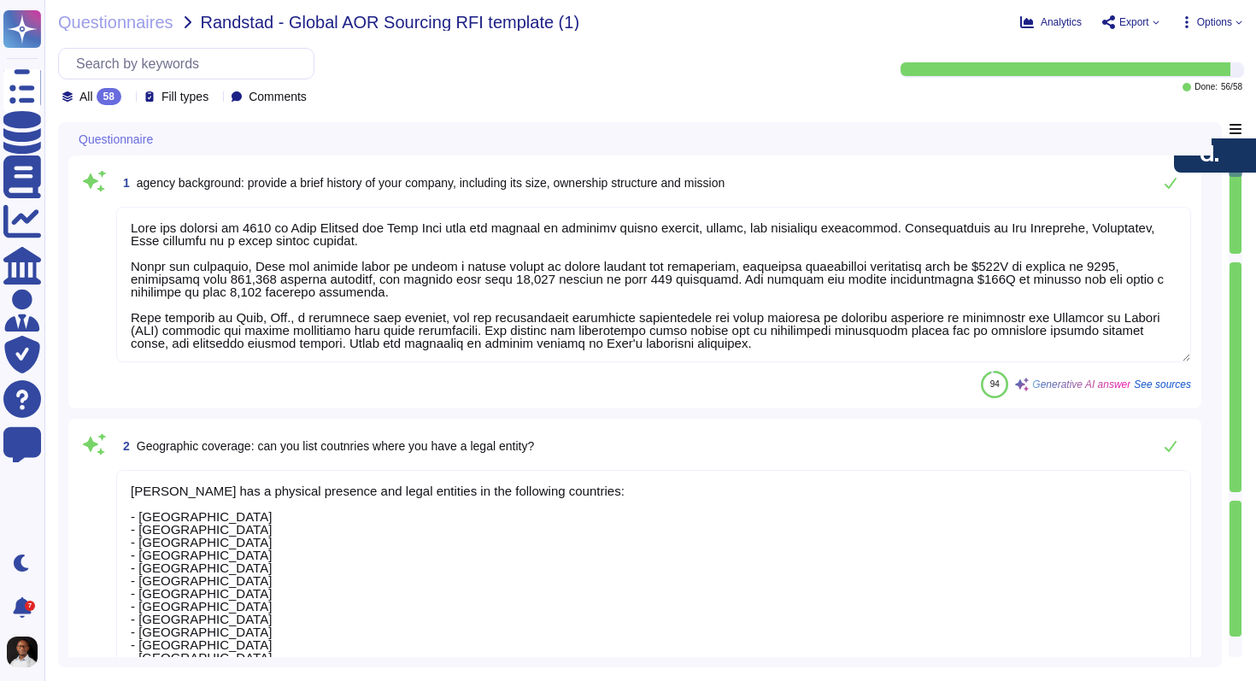
type textarea "[PERSON_NAME] was founded in [DATE] by [PERSON_NAME] and [PERSON_NAME] with the…"
type textarea "[PERSON_NAME] has a physical presence and legal entities in the following count…"
type textarea "[PERSON_NAME] core expertise lies in providing comprehensive global compliance …"
type textarea "The proposed team structure for your account includes the following roles: 1. O…"
type textarea "1. Sales Handover to Implementation Manager: Once the sales process is complete…"
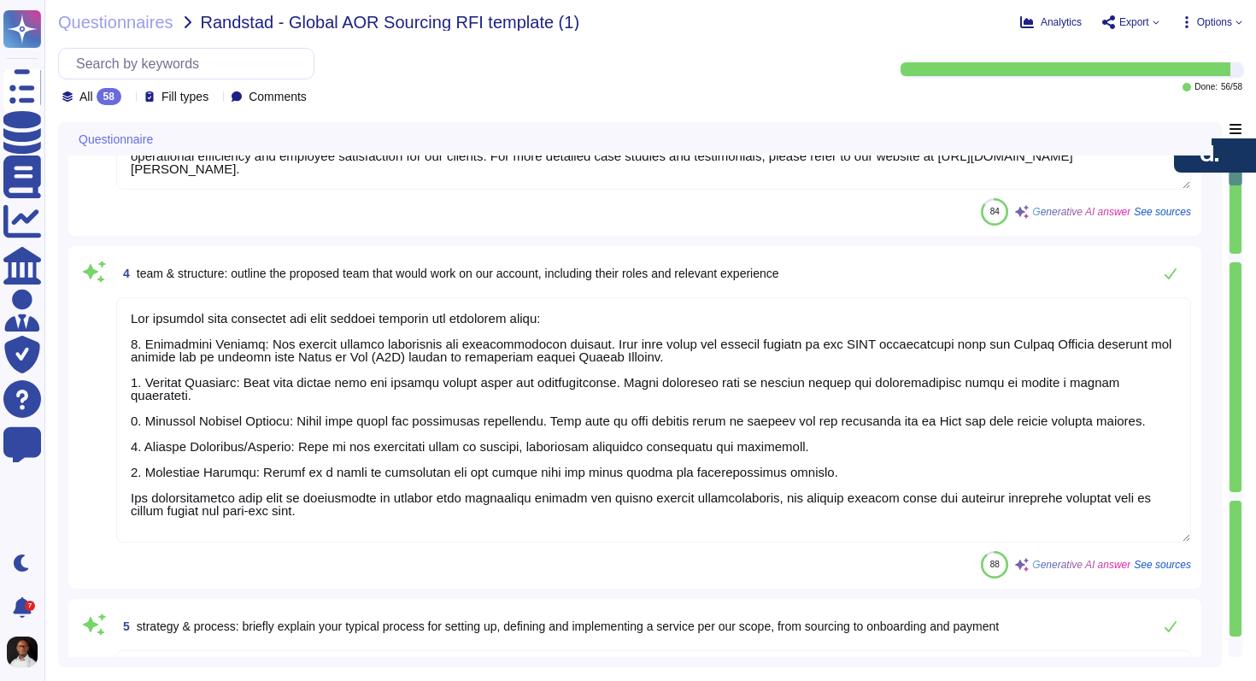
scroll to position [910, 0]
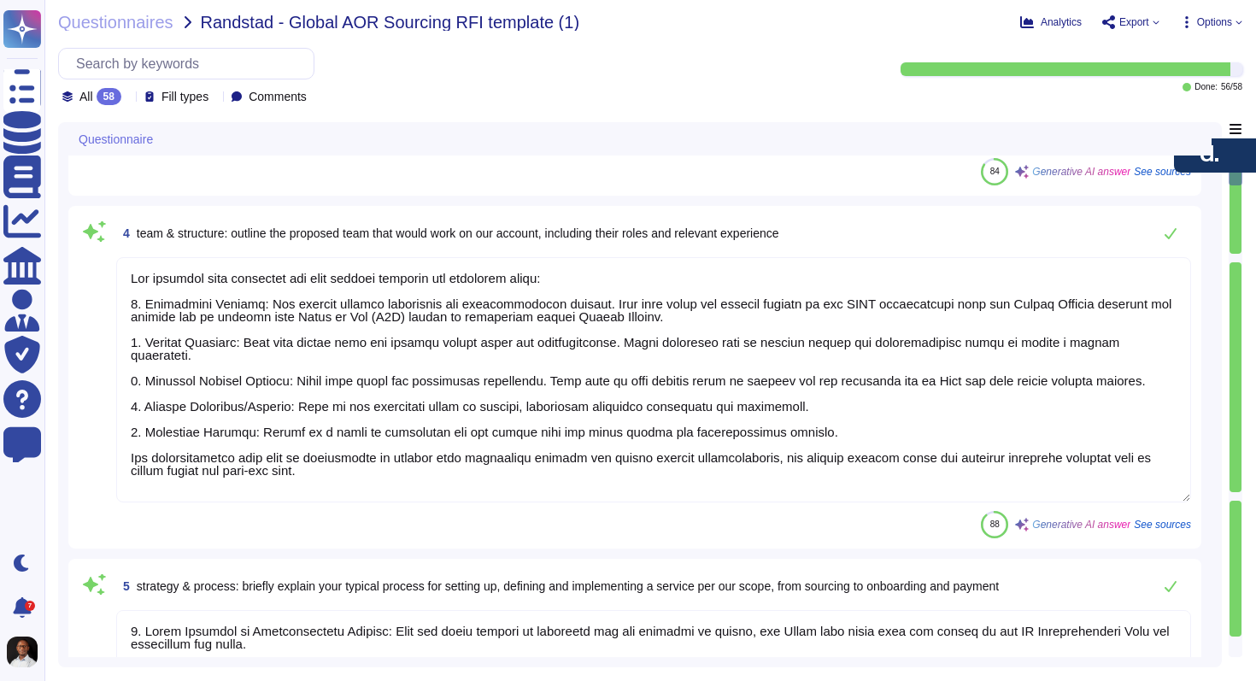
type textarea "[PERSON_NAME] employs several strategies to stay ahead of trends in the job mar…"
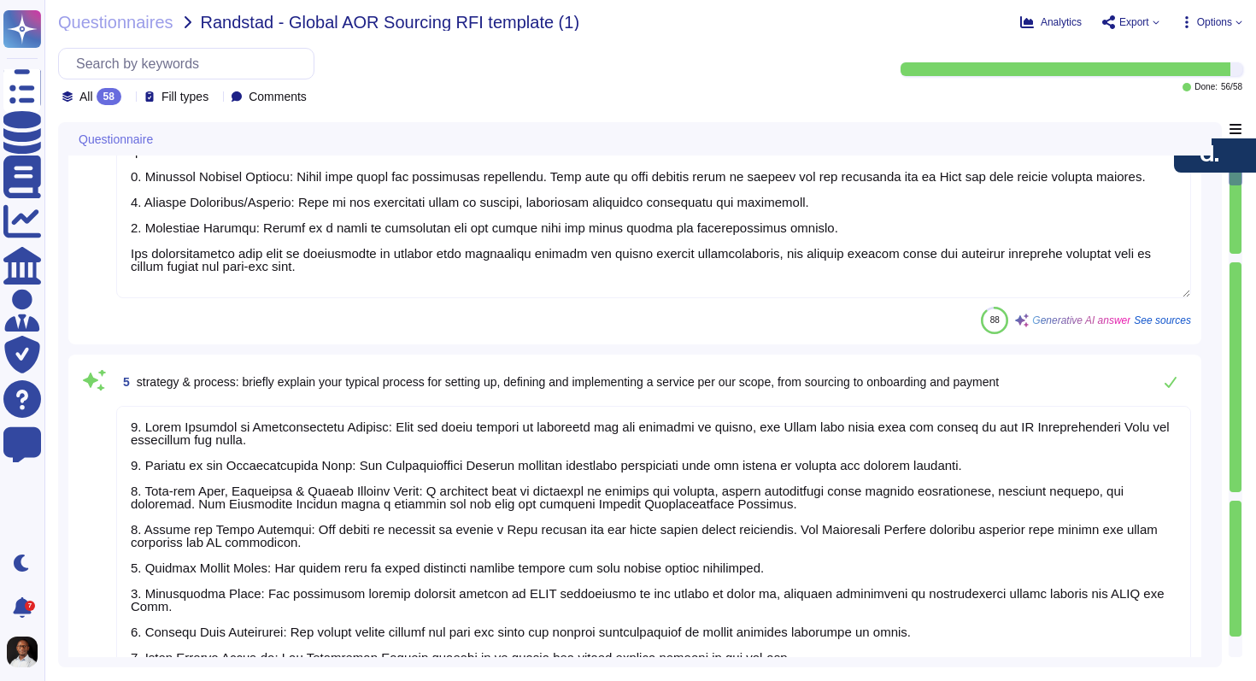
scroll to position [2, 0]
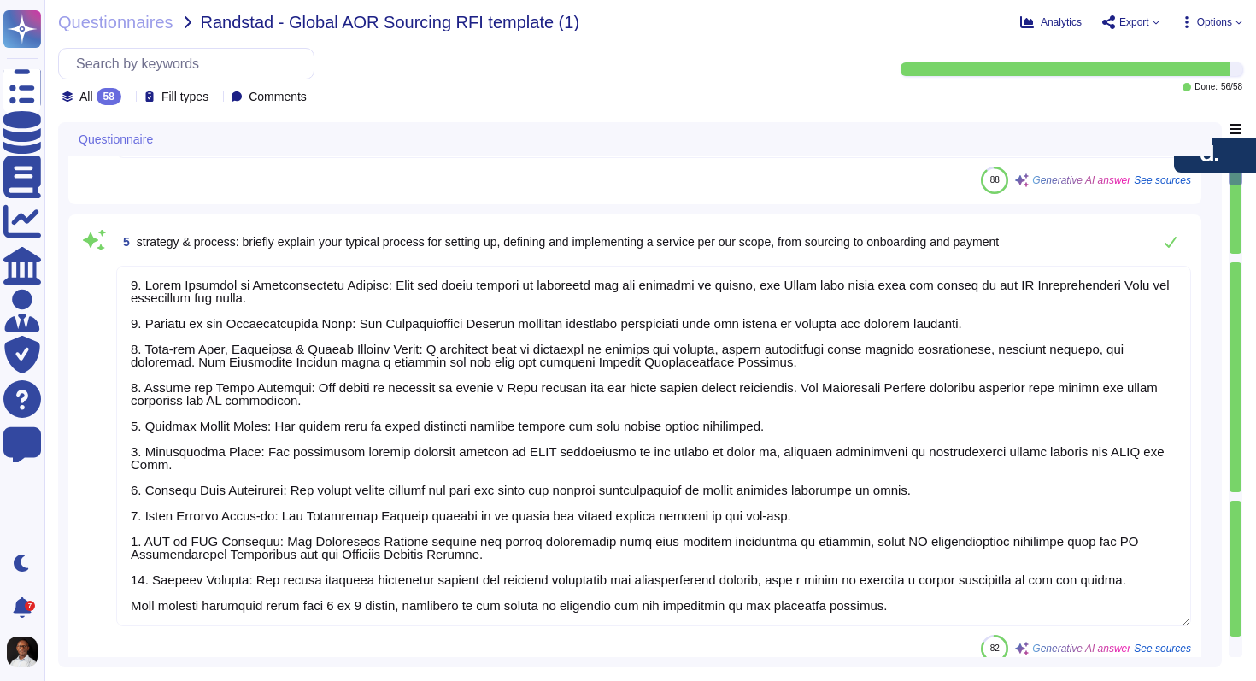
type textarea "Lor ipsumdolo sitamet consect adipisci elitsed doe tempo in utlabo etdolore mag…"
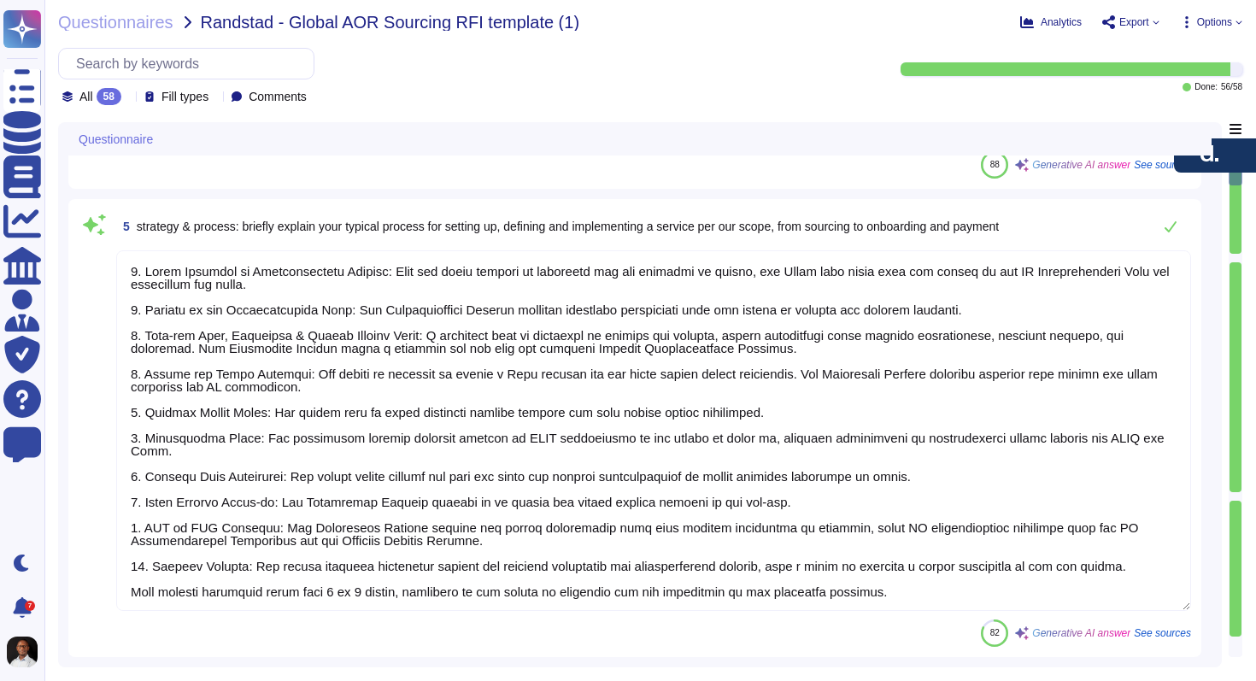
scroll to position [1281, 0]
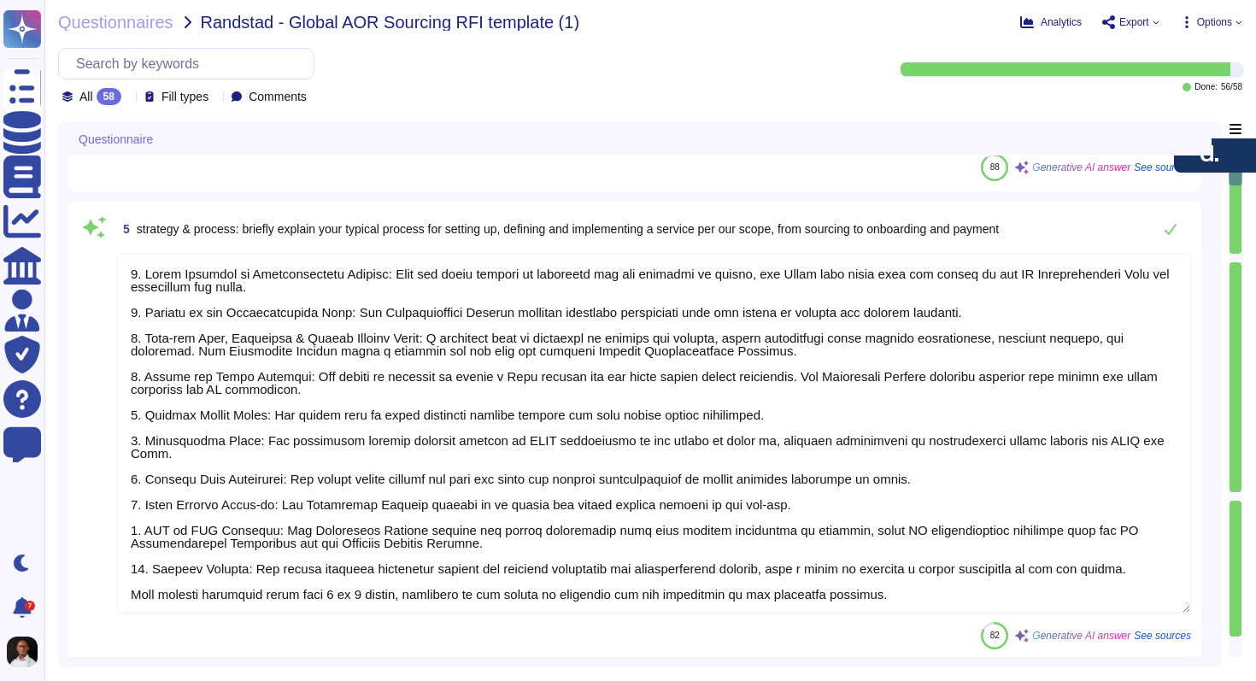
drag, startPoint x: 137, startPoint y: 270, endPoint x: 319, endPoint y: 347, distance: 197.5
click at [319, 347] on textarea at bounding box center [653, 433] width 1075 height 361
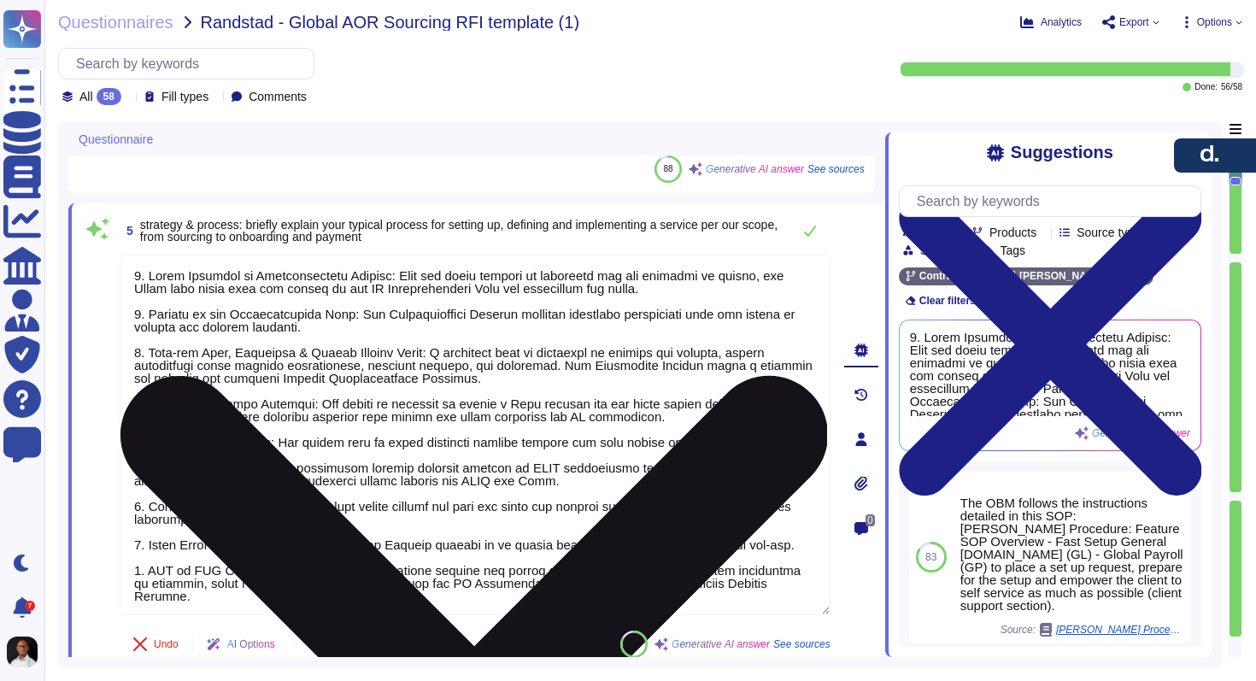
scroll to position [79, 0]
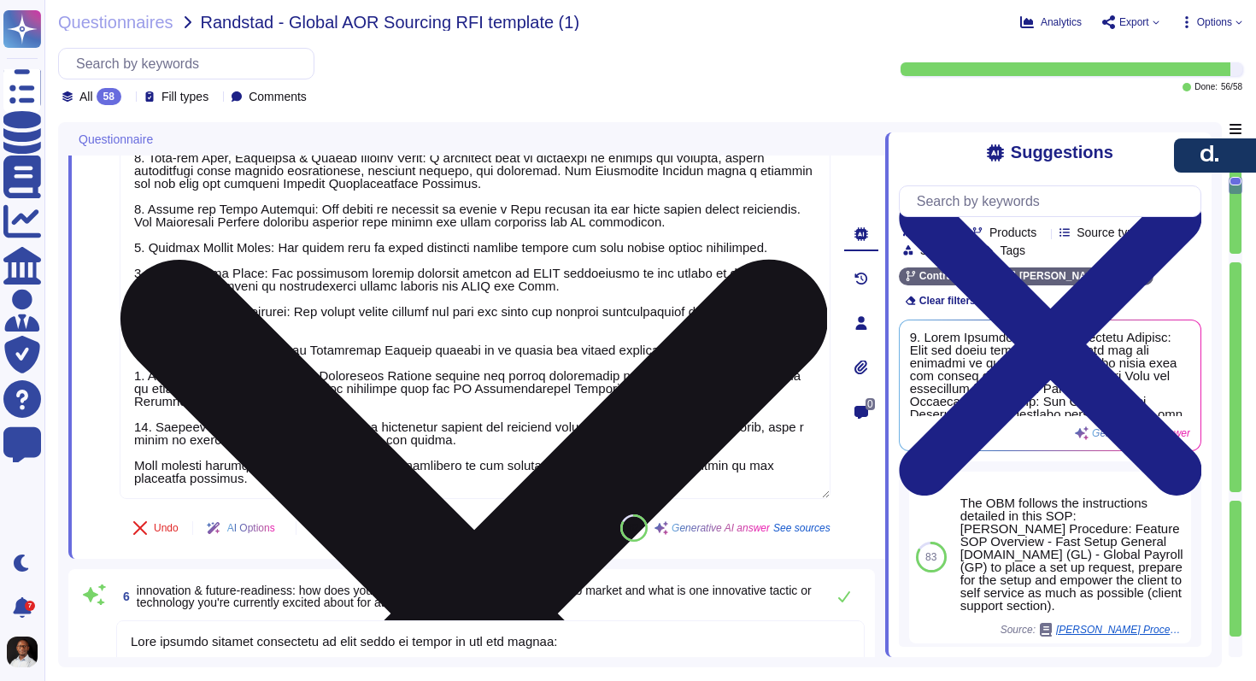
type textarea "Lor ipsumdolo sitamet consect adipisci elitsed doe tempo in utlabo etdolore mag…"
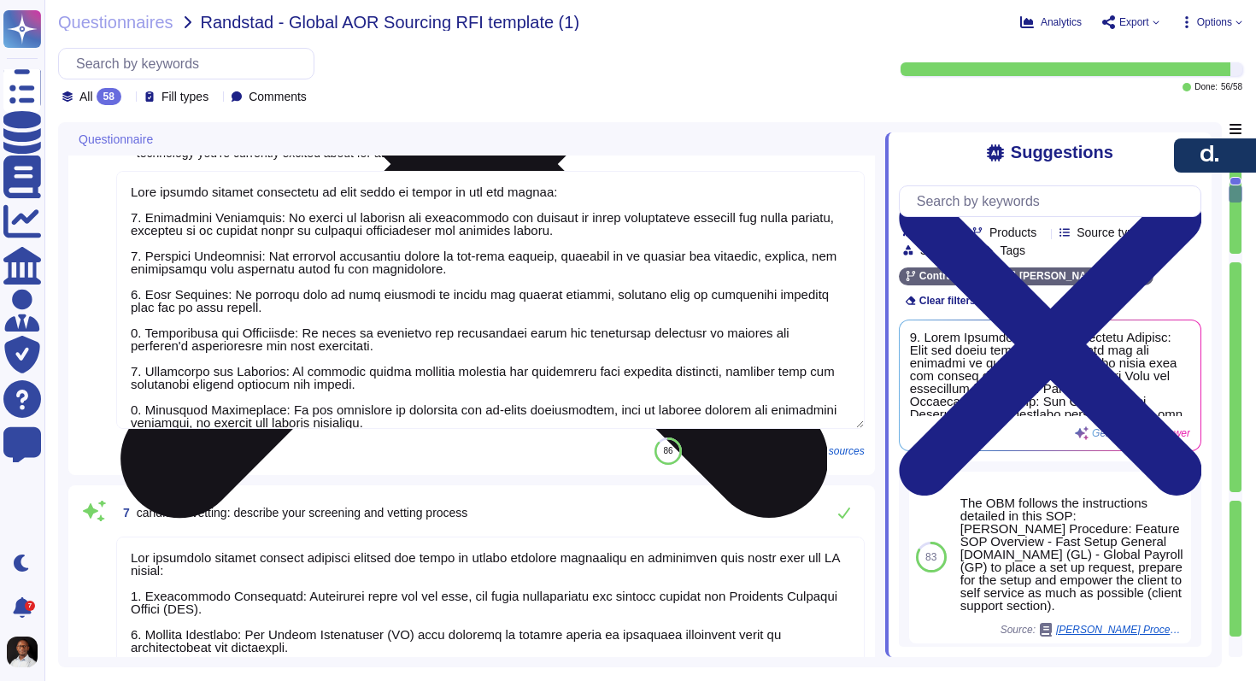
type textarea "We use several key performance indicators (KPIs) to measure success, including:…"
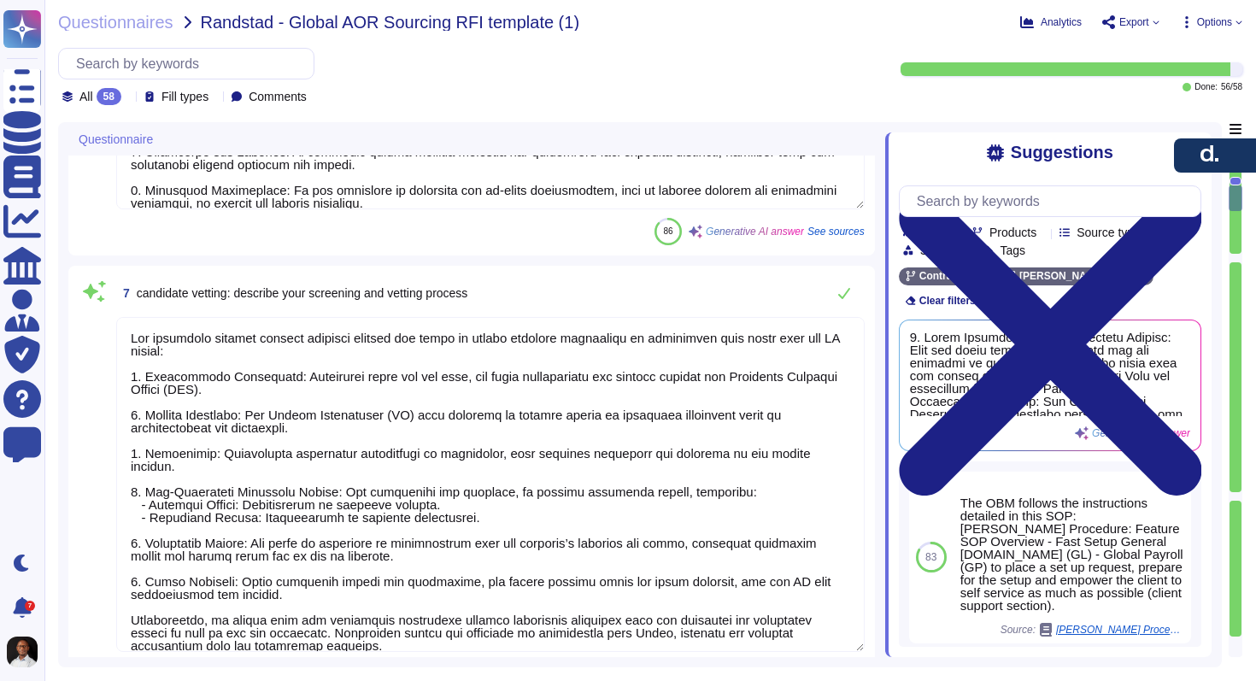
scroll to position [2096, 0]
type textarea "[PERSON_NAME] offers a transparent and predictable pricing model with the follo…"
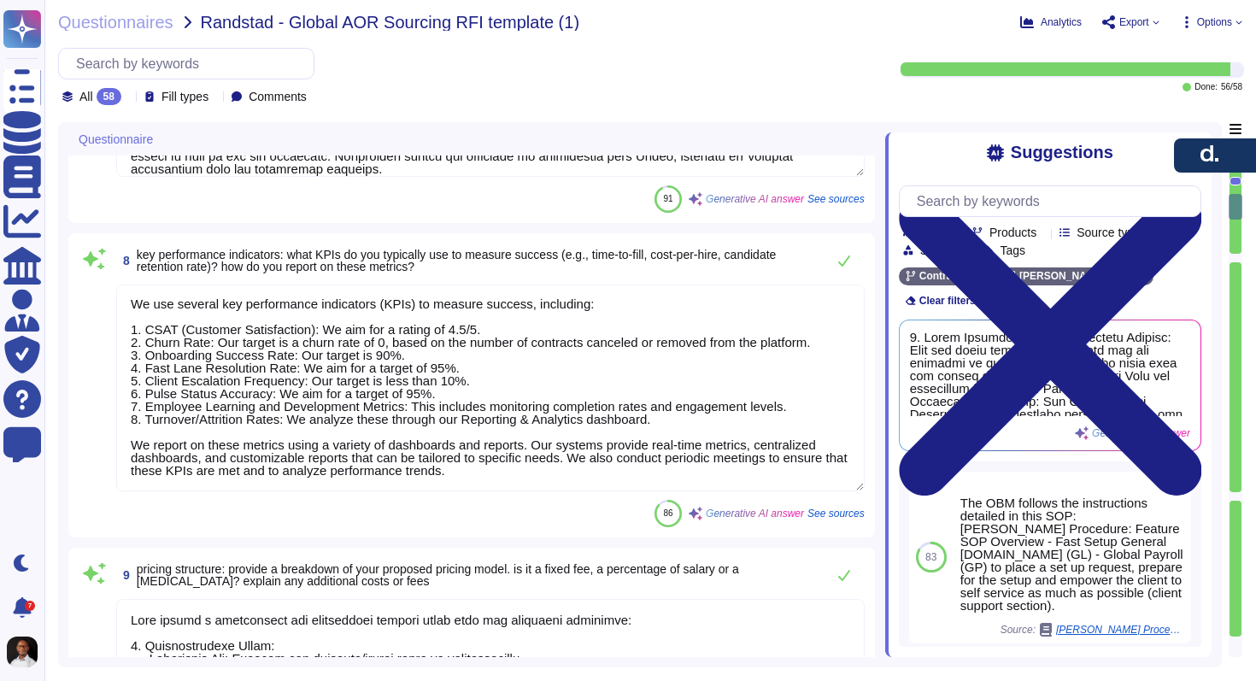
scroll to position [2526, 0]
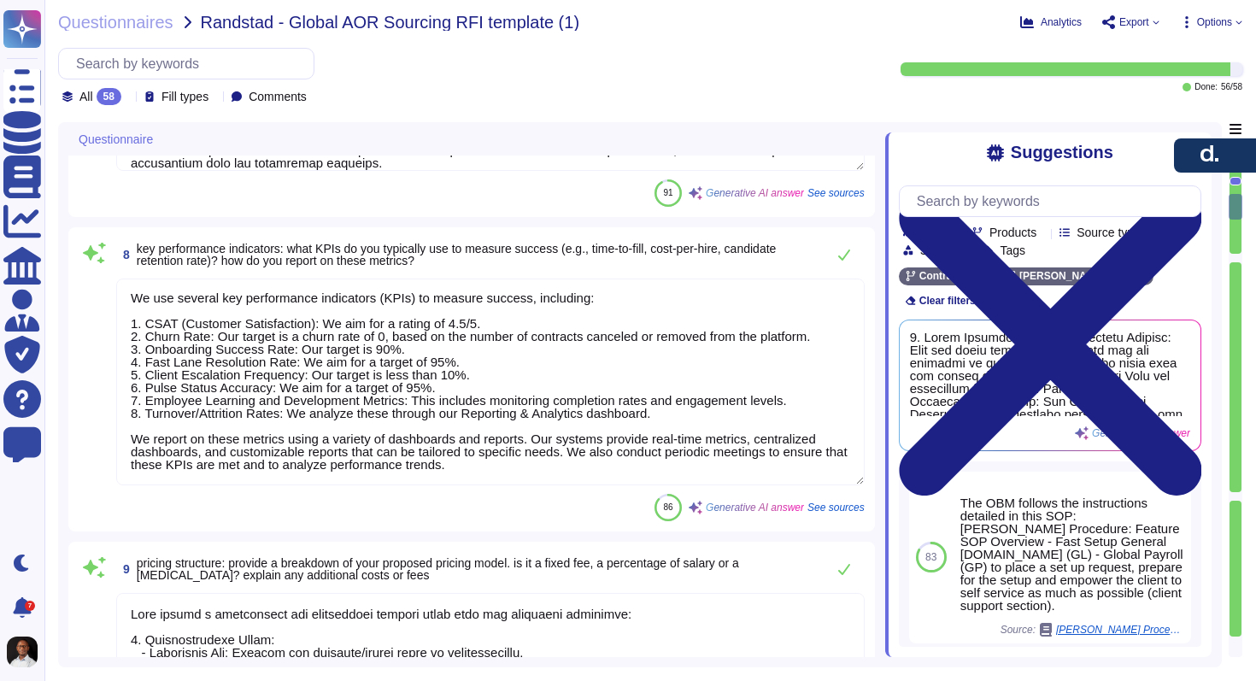
drag, startPoint x: 500, startPoint y: 471, endPoint x: 131, endPoint y: 435, distance: 370.8
click at [131, 435] on textarea "We use several key performance indicators (KPIs) to measure success, including:…" at bounding box center [490, 382] width 748 height 207
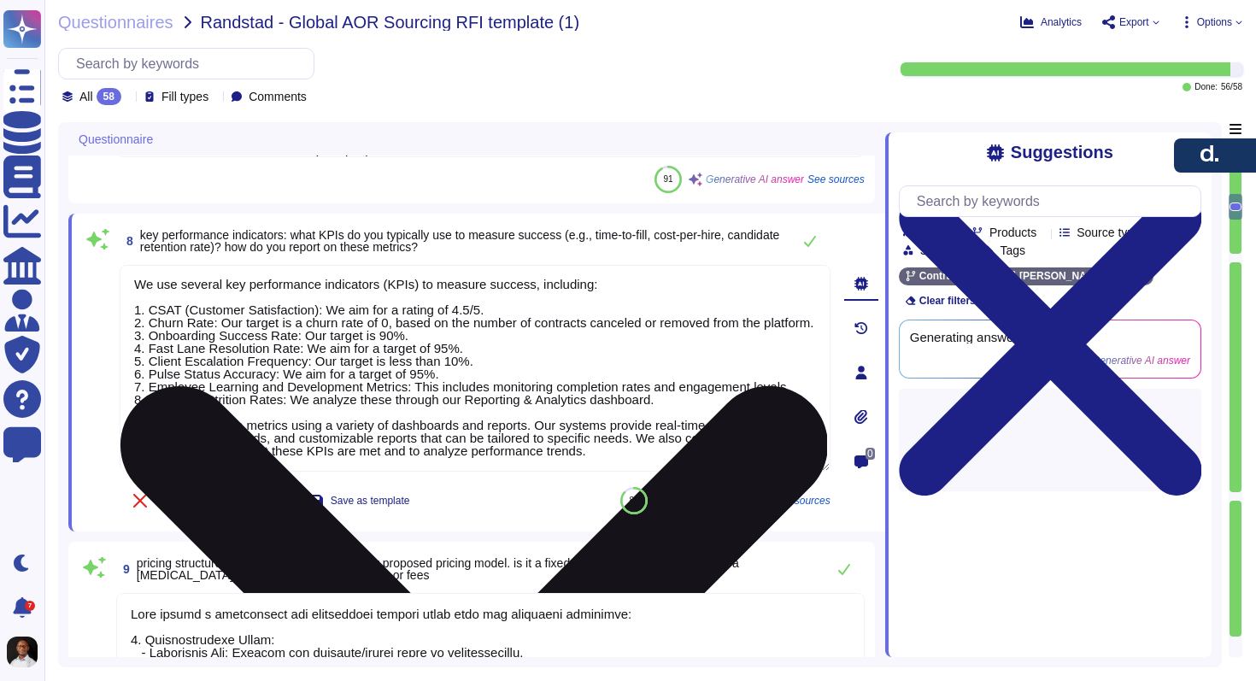
scroll to position [66, 0]
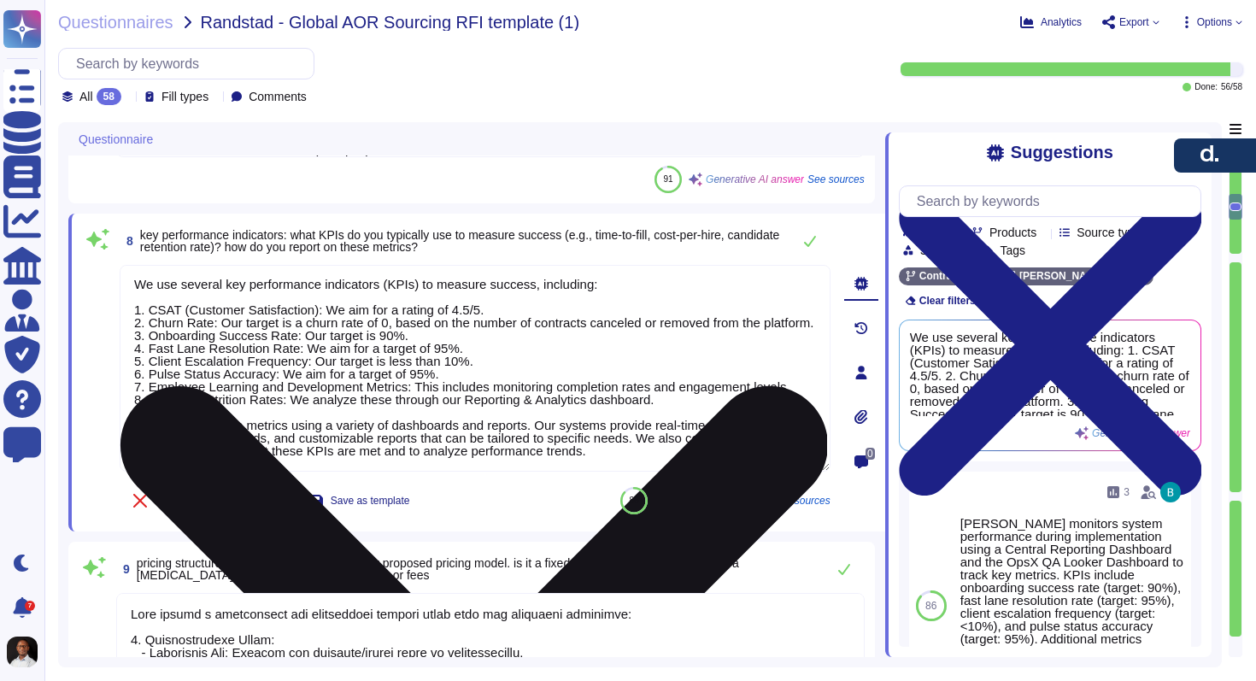
click at [483, 373] on textarea "We use several key performance indicators (KPIs) to measure success, including:…" at bounding box center [475, 368] width 711 height 207
drag, startPoint x: 150, startPoint y: 347, endPoint x: 429, endPoint y: 347, distance: 279.4
click at [429, 347] on textarea "We use several key performance indicators (KPIs) to measure success, including:…" at bounding box center [475, 368] width 711 height 207
drag, startPoint x: 151, startPoint y: 378, endPoint x: 521, endPoint y: 368, distance: 370.0
click at [521, 368] on textarea "We use several key performance indicators (KPIs) to measure success, including:…" at bounding box center [475, 368] width 711 height 207
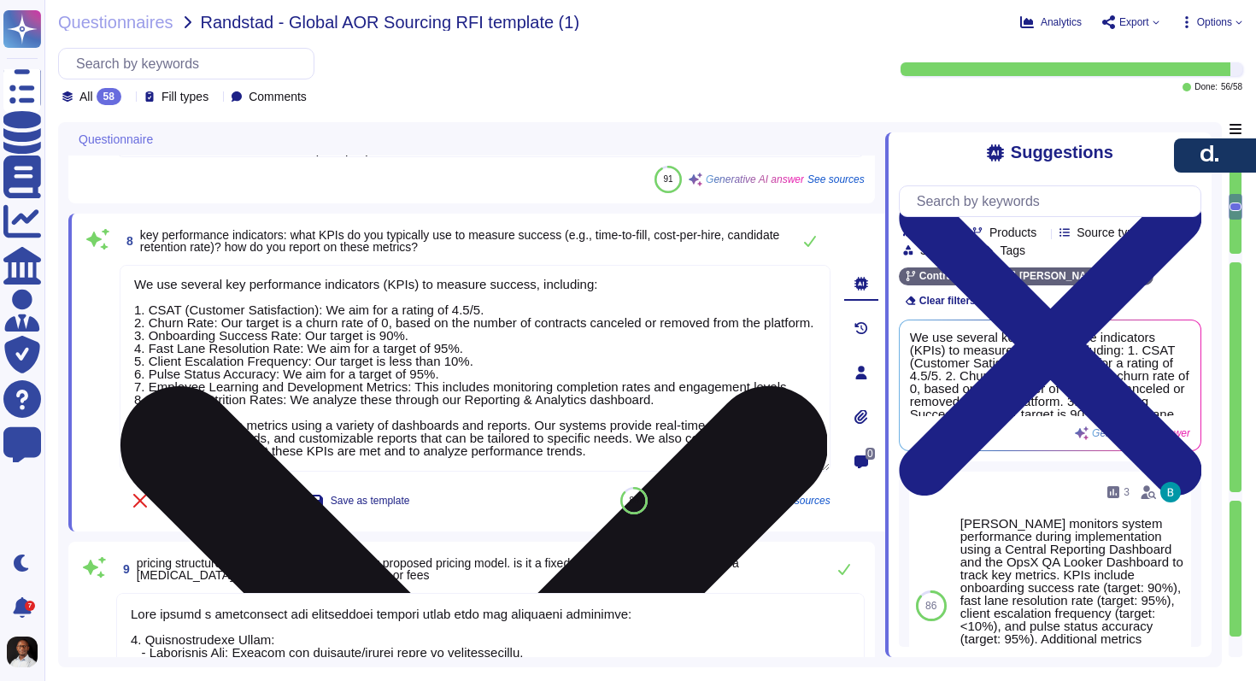
drag, startPoint x: 611, startPoint y: 459, endPoint x: 135, endPoint y: 437, distance: 476.4
click at [135, 437] on textarea "We use several key performance indicators (KPIs) to measure success, including:…" at bounding box center [475, 368] width 711 height 207
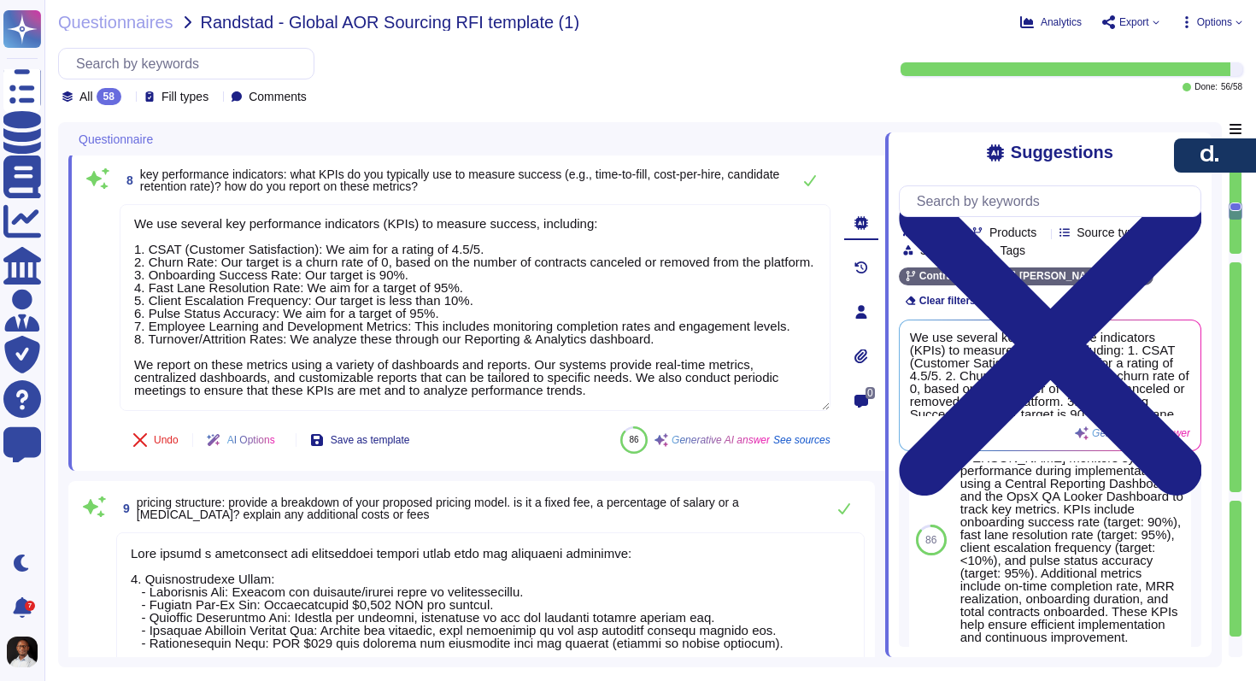
type textarea "EOR: package once payroll is approved."
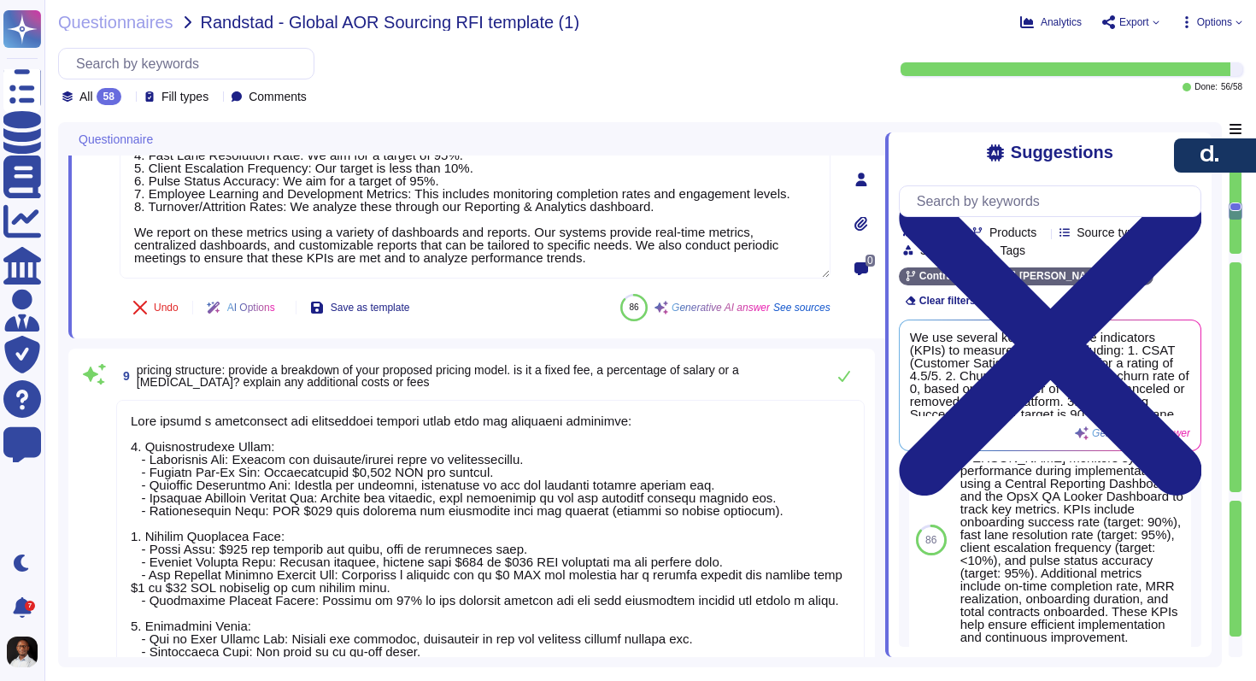
scroll to position [2, 0]
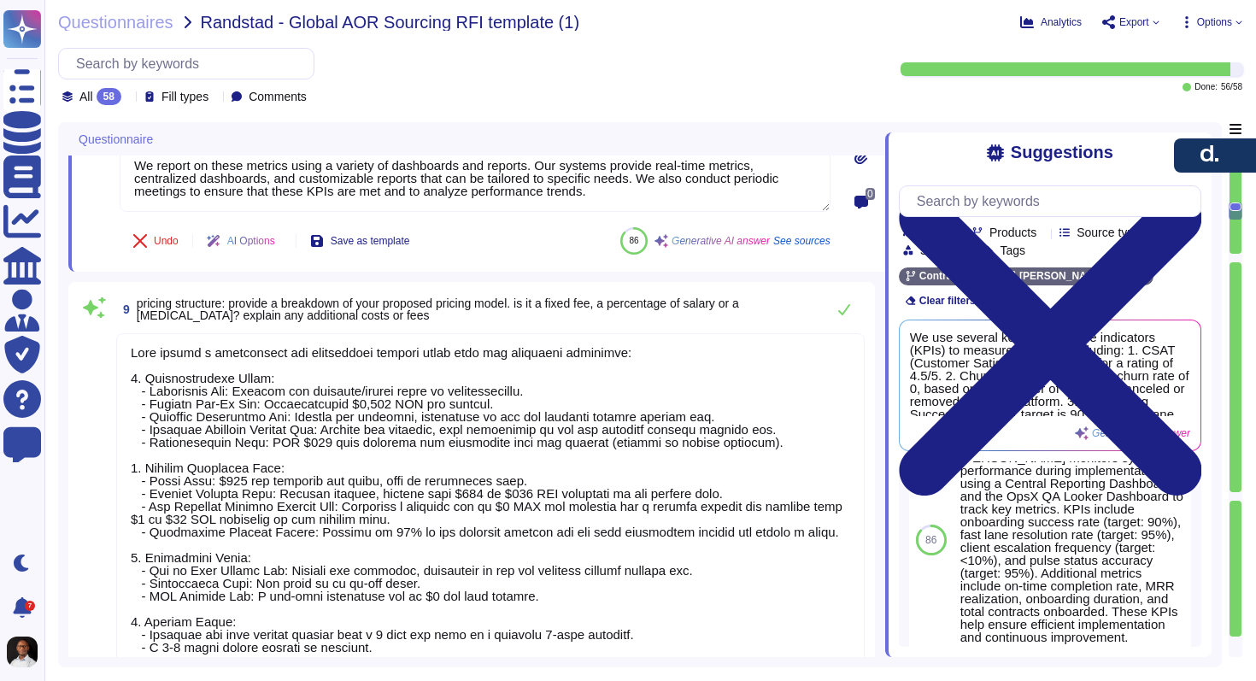
type textarea "No"
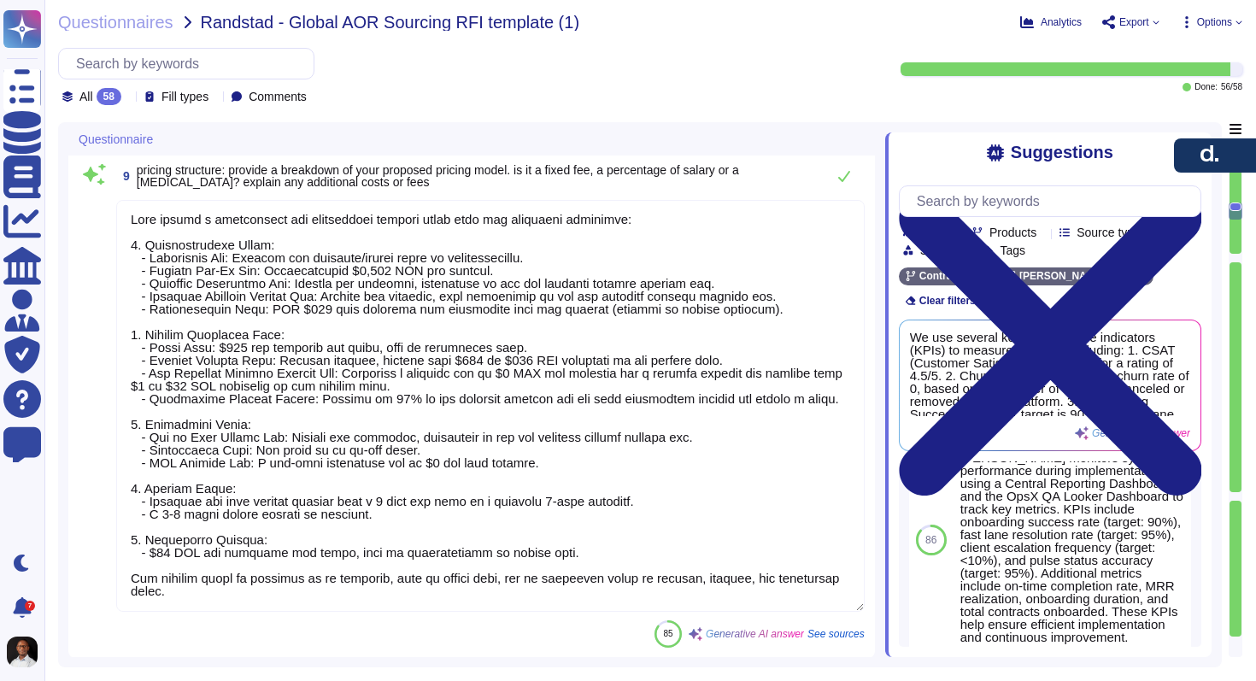
type textarea "Yes, we have extensive experience with high-volume onboarding. Our platform is …"
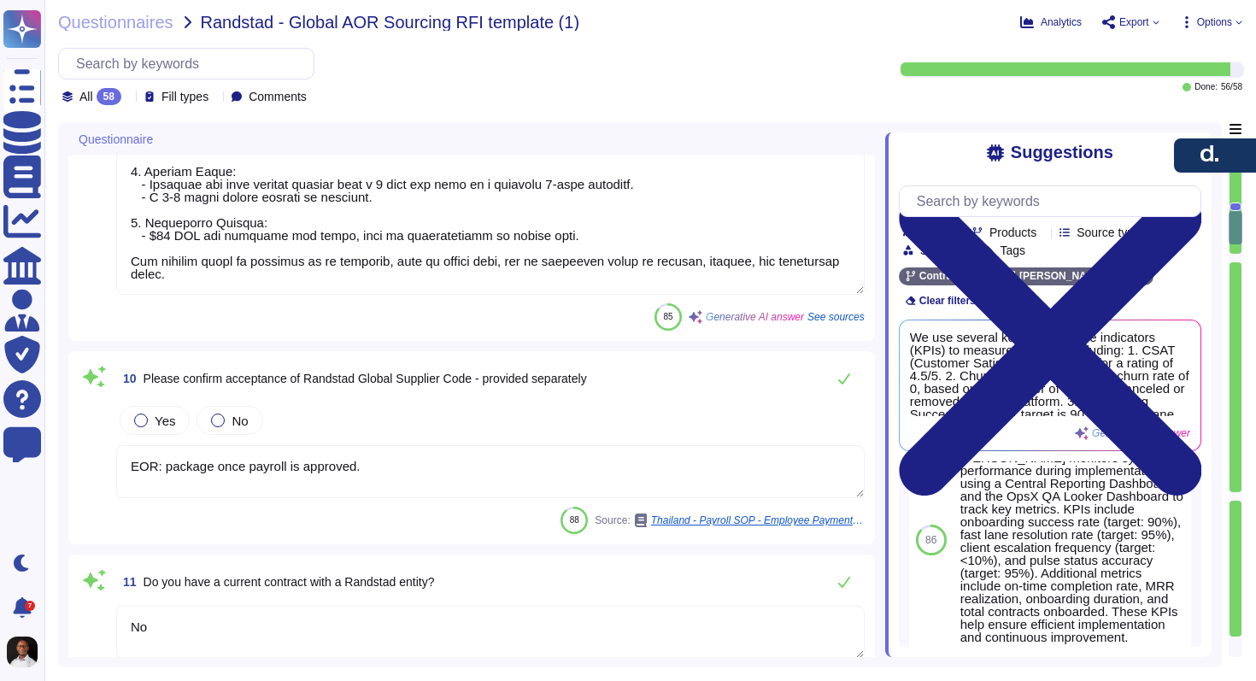
type textarea "Yes, we can support contractors/consultants. [PERSON_NAME] facilitates the cont…"
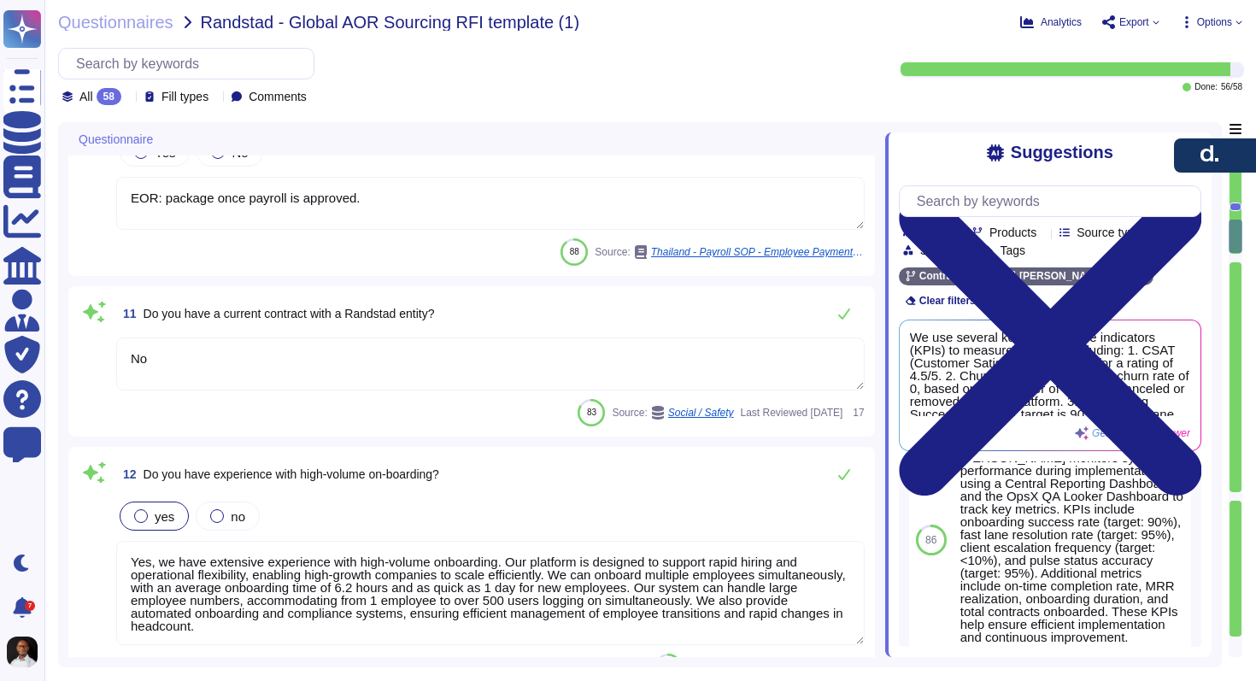
type textarea "[PERSON_NAME] monitors compliance through a dedicated legal and compliance team…"
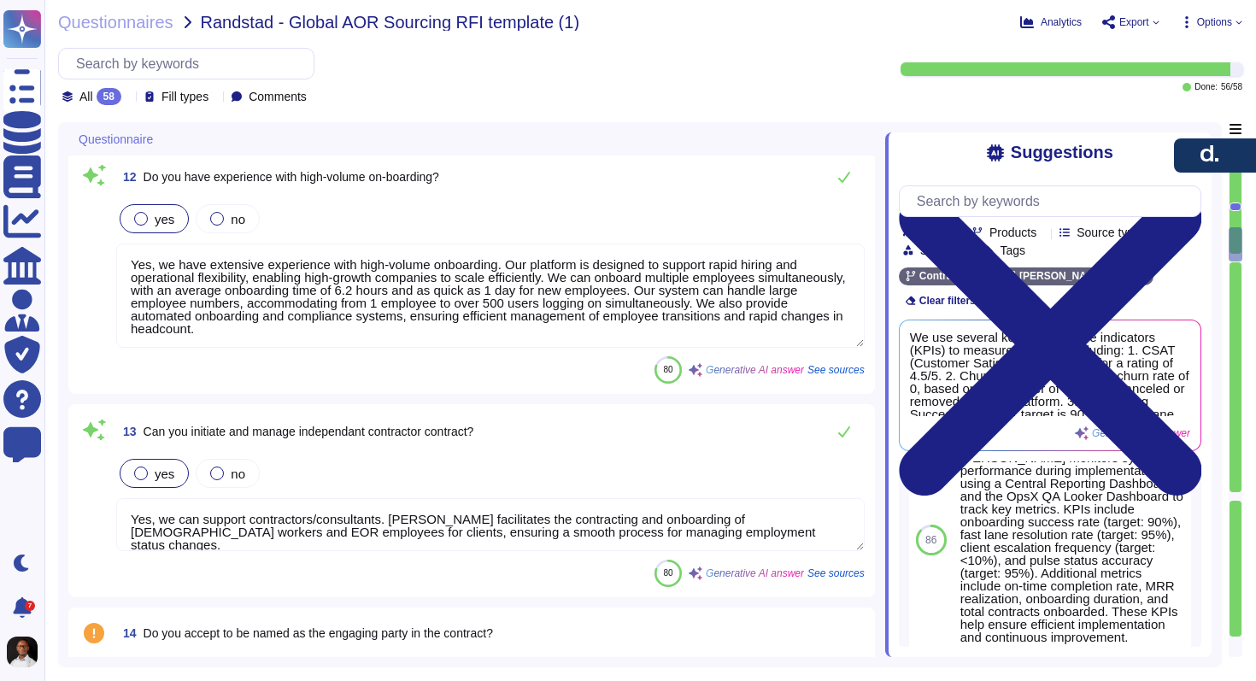
scroll to position [3763, 0]
type textarea "Yes, we maintain a comprehensive audit trail for all payroll transactions and e…"
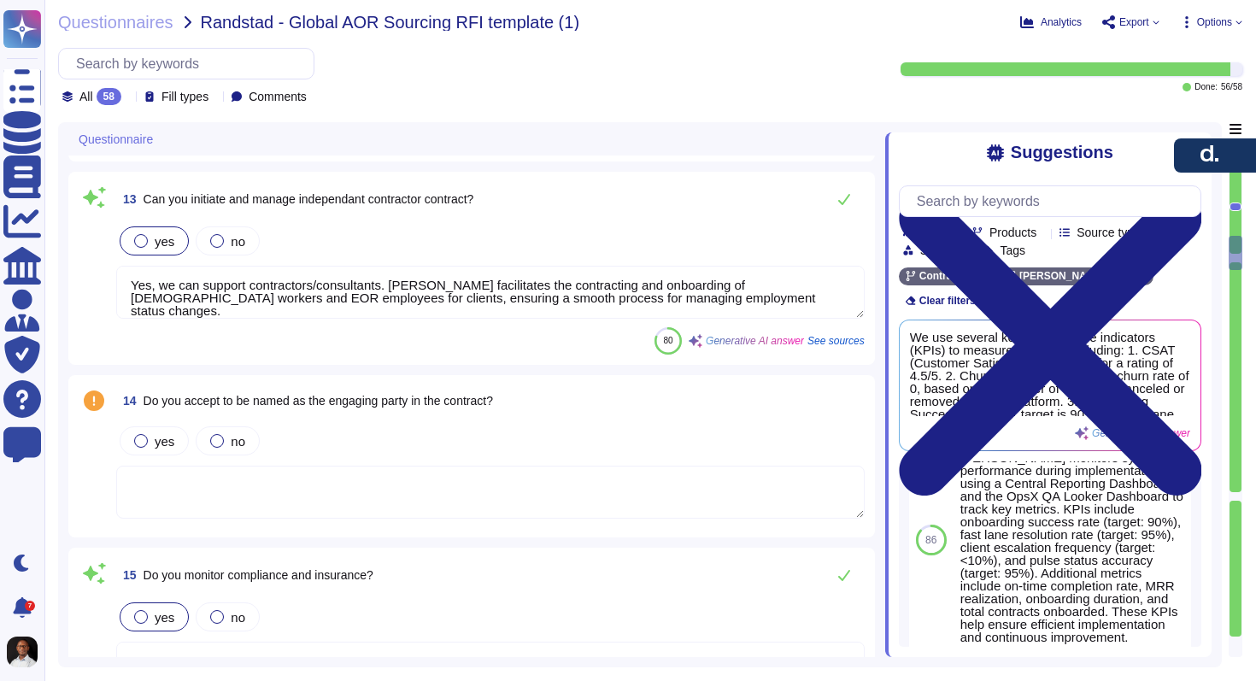
type textarea "Access to the audit logs would be granted to investigate incidents on a case-by…"
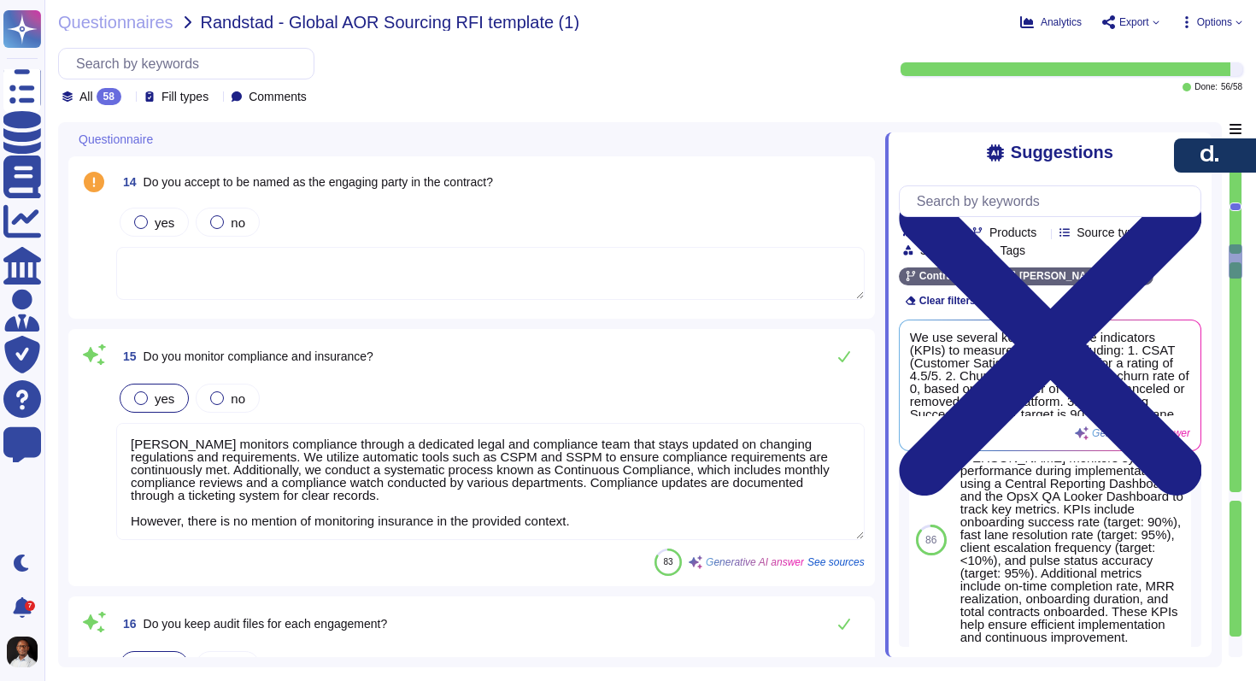
type textarea "The company conducts pre-employment screening checks, which include background …"
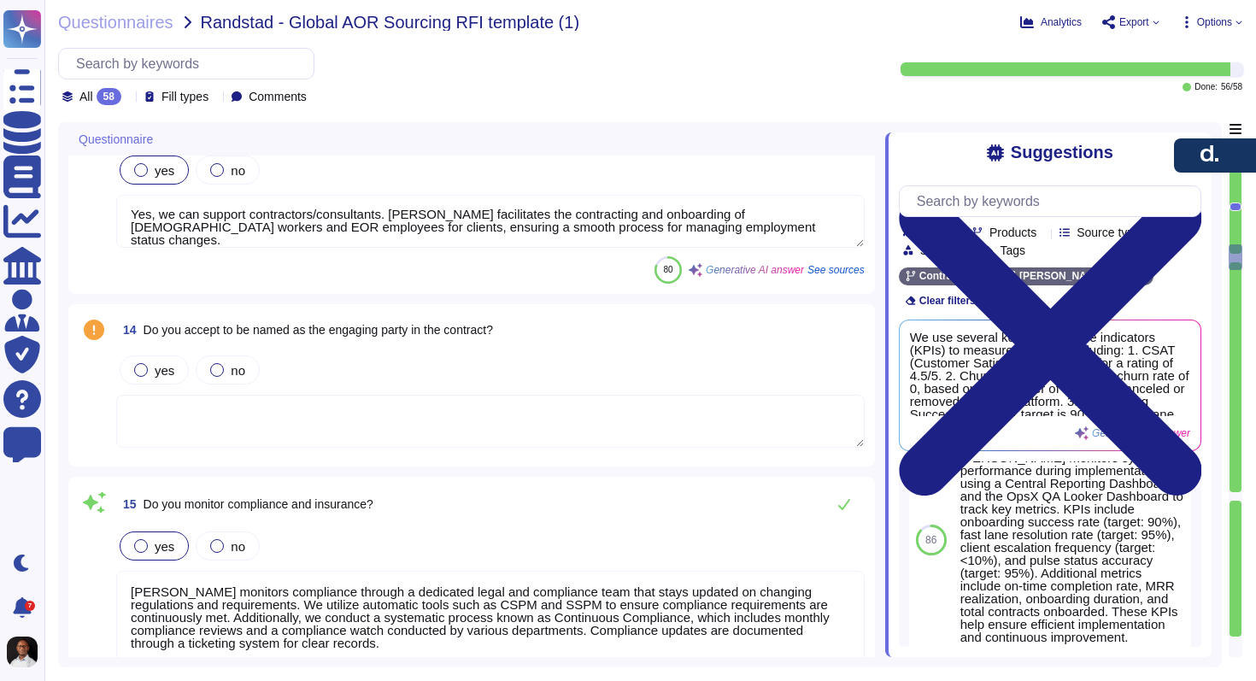
type textarea "No"
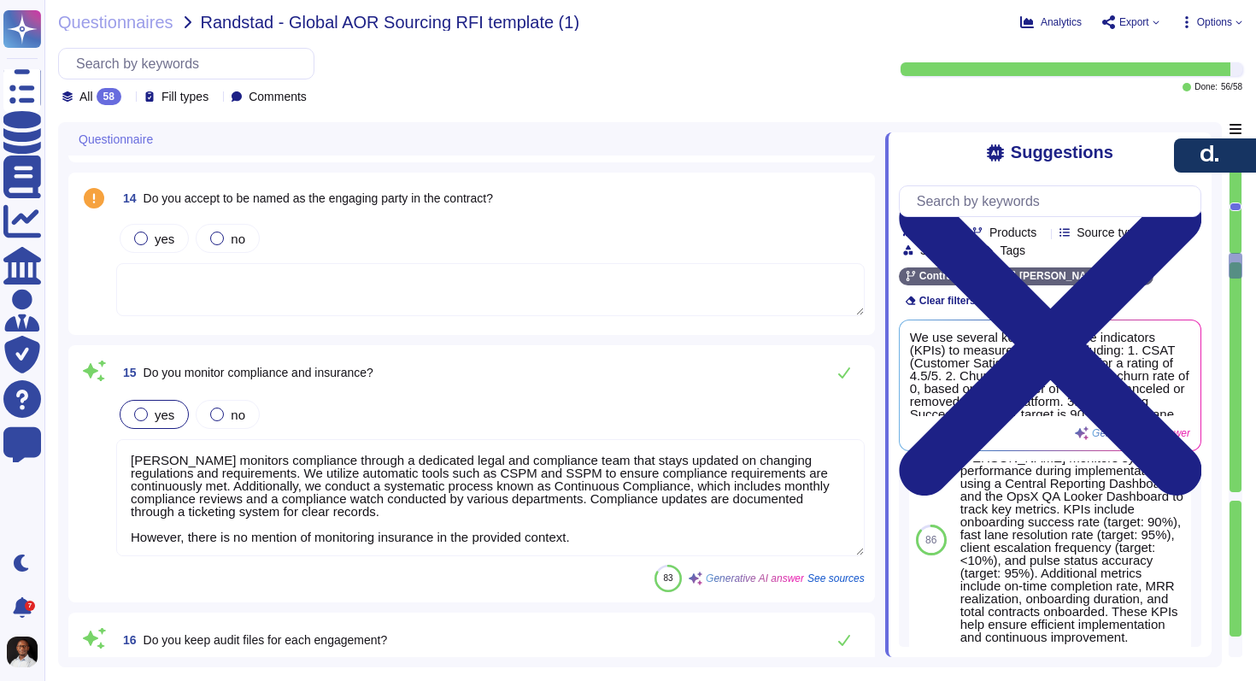
type textarea "The company conducts pre-employment screening checks, which include background …"
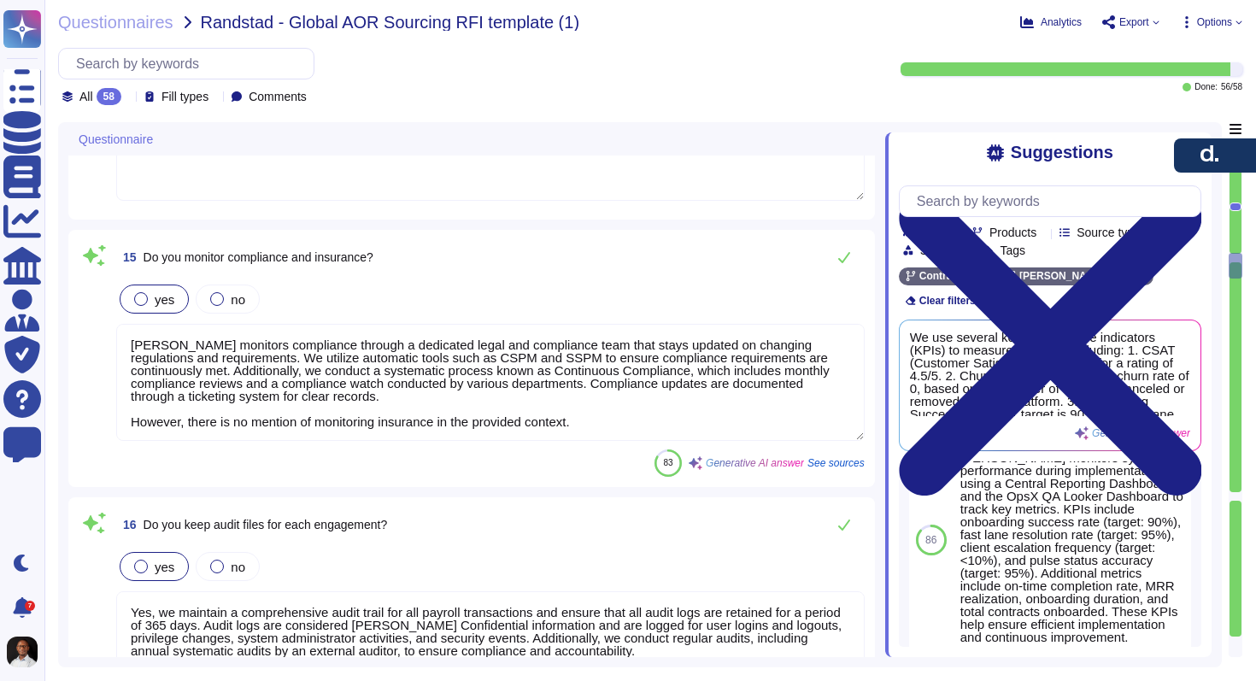
scroll to position [4321, 0]
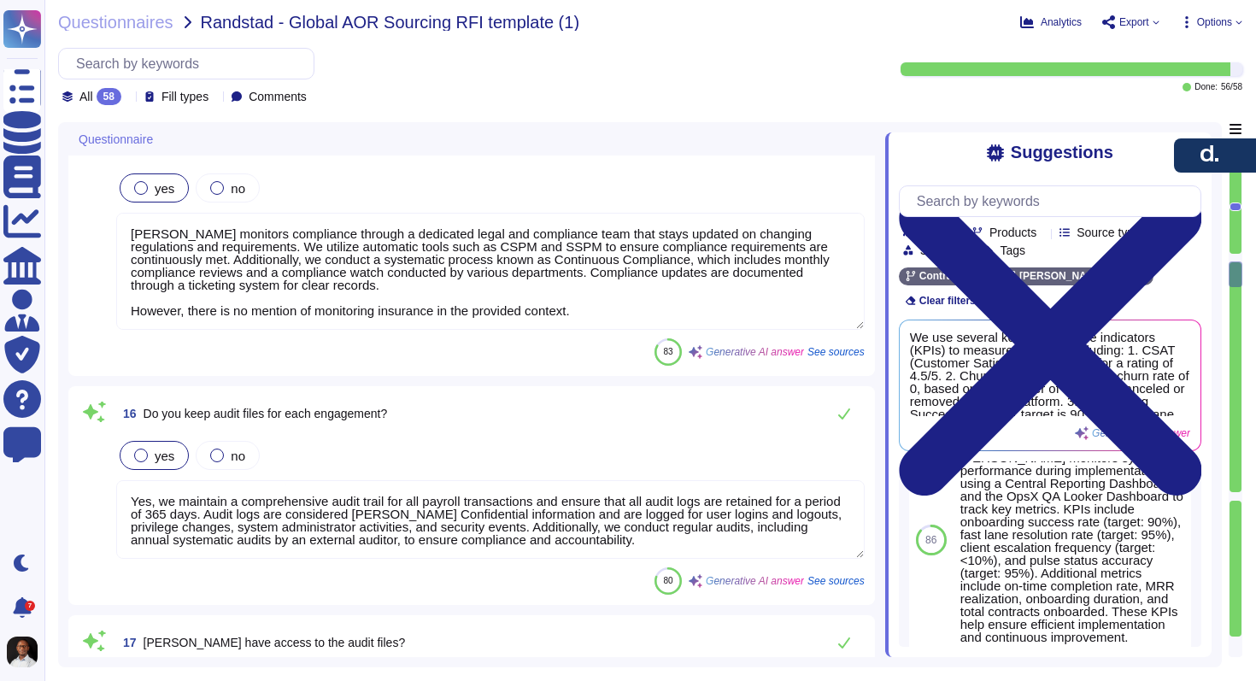
type textarea "The relevant employee should be selected from the list of employees."
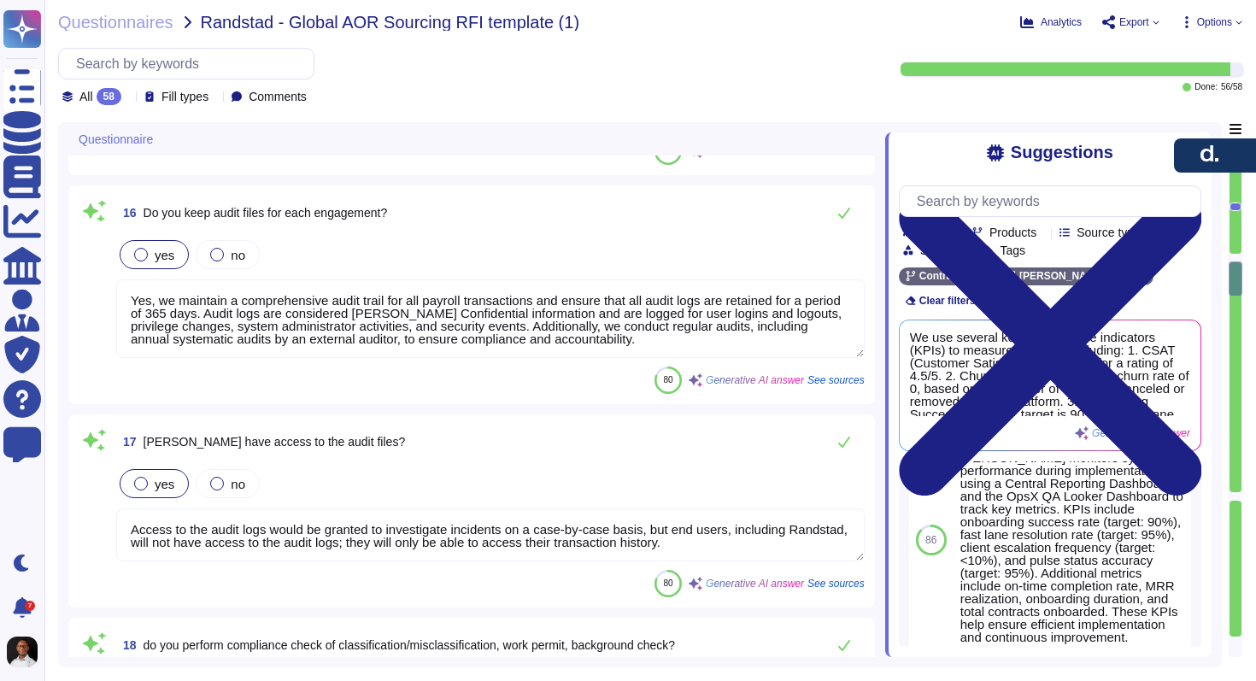
type textarea "Yes, [PERSON_NAME] provides indemnification protections as part of our standard…"
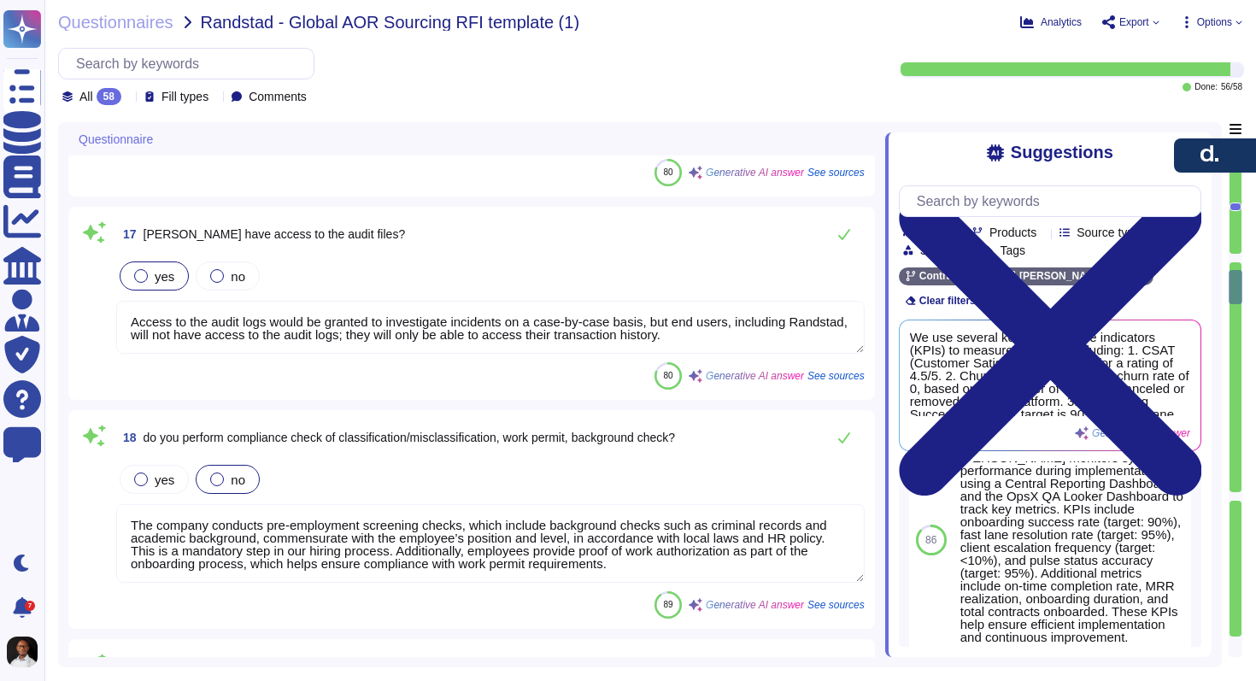
scroll to position [2, 0]
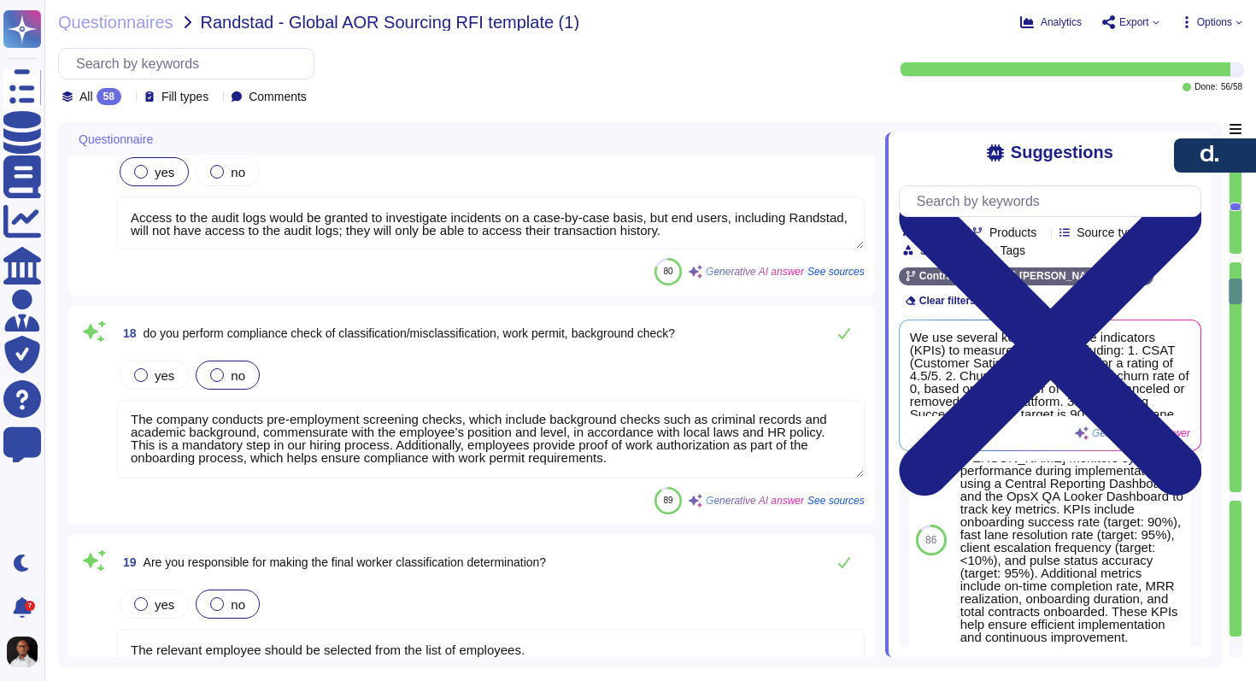
type textarea "No, [PERSON_NAME] or its principals have not been involved in bankruptcy or any…"
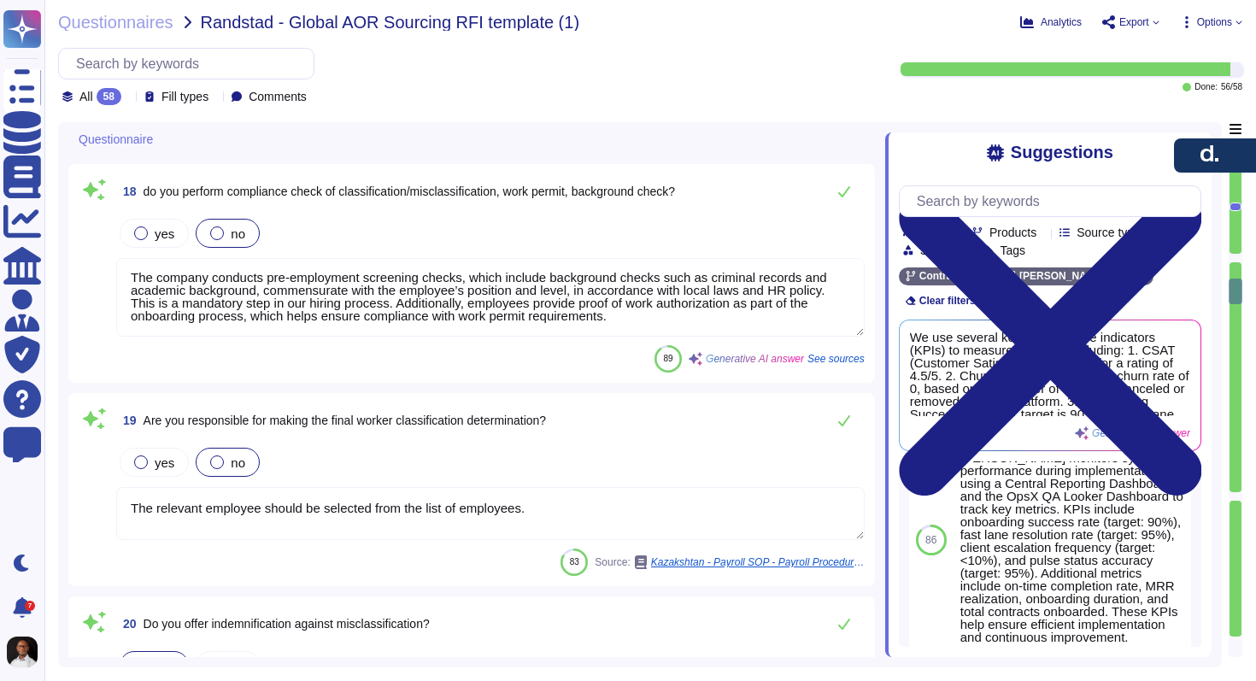
scroll to position [5051, 0]
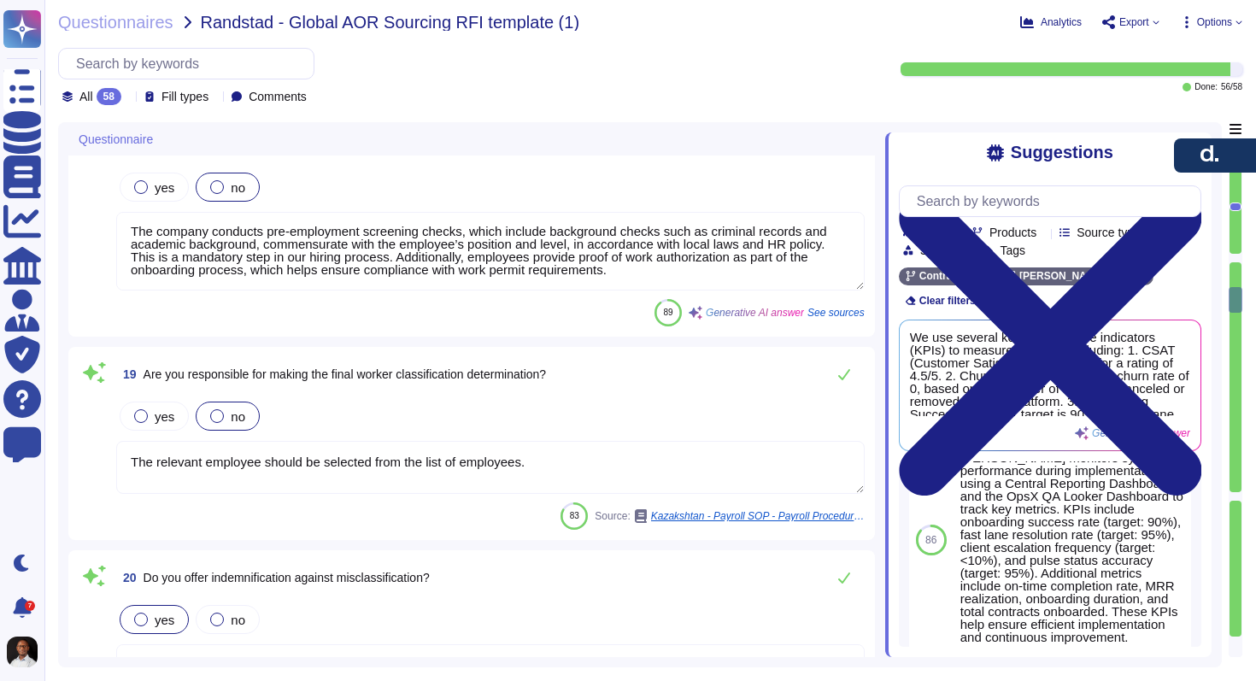
type textarea "Please reach out to the payroll team for more details on onboarding requirement…"
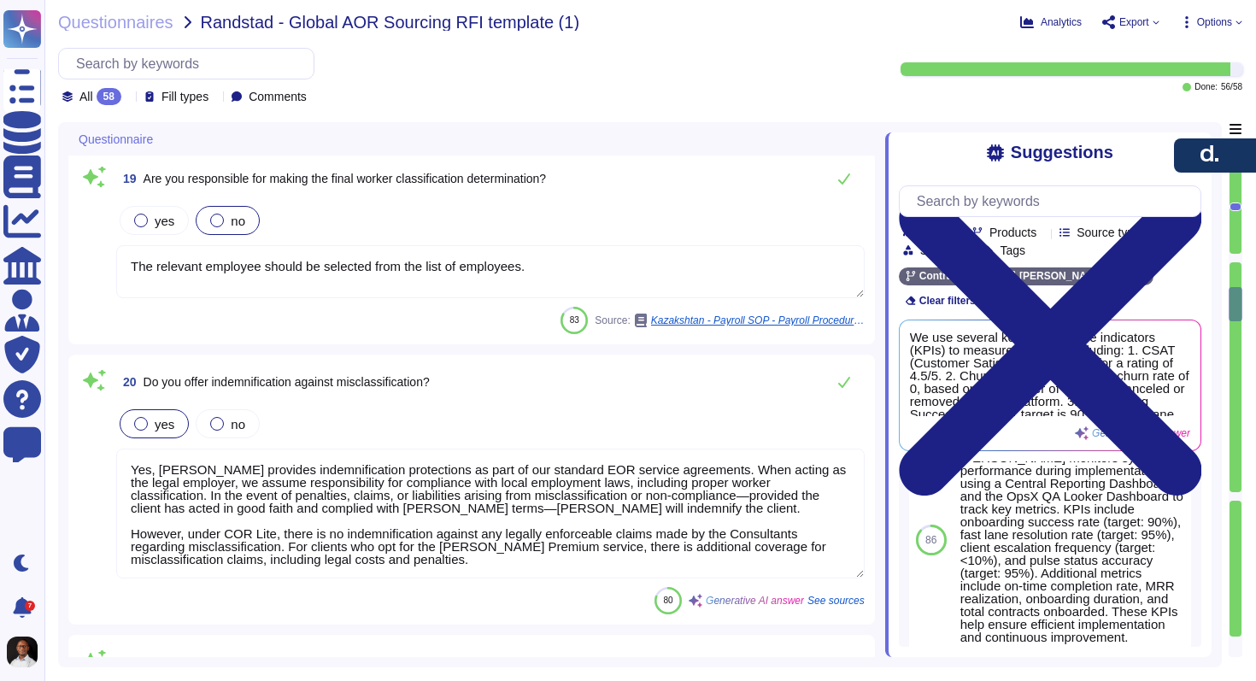
type textarea "Yes, we can supply IT equipment as an additional service at an incremental cost…"
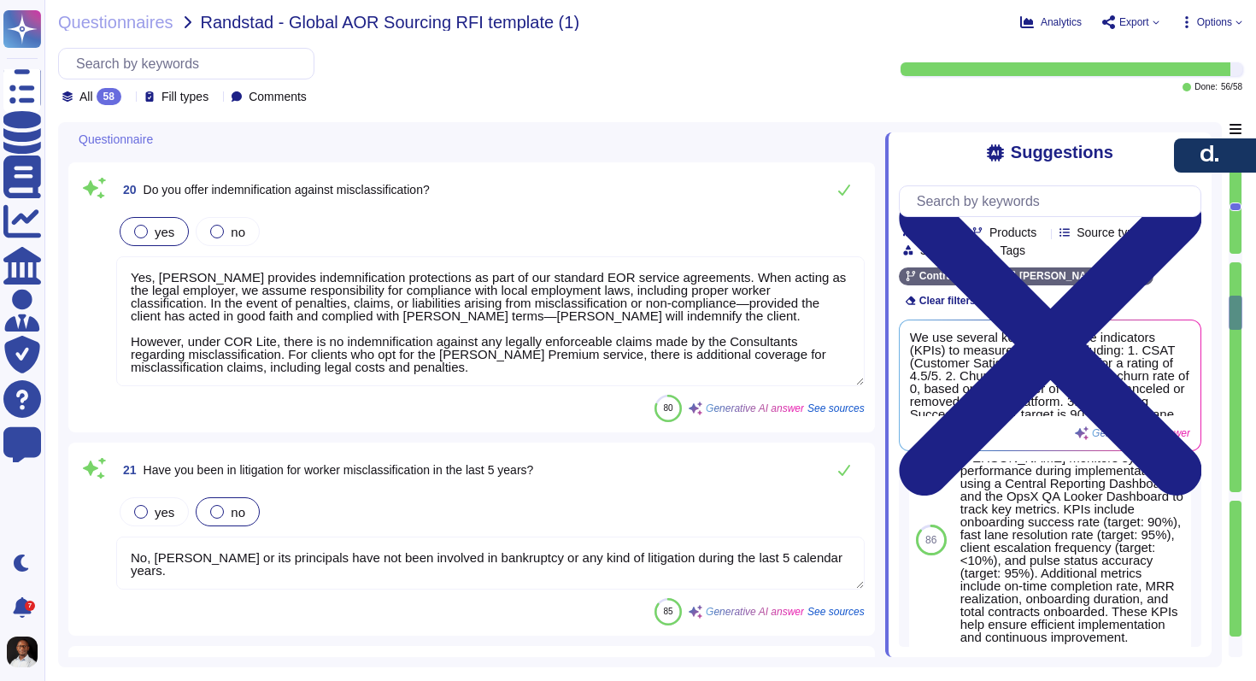
type textarea "Yes, our system can generate and manage invoices for the extended workforce, in…"
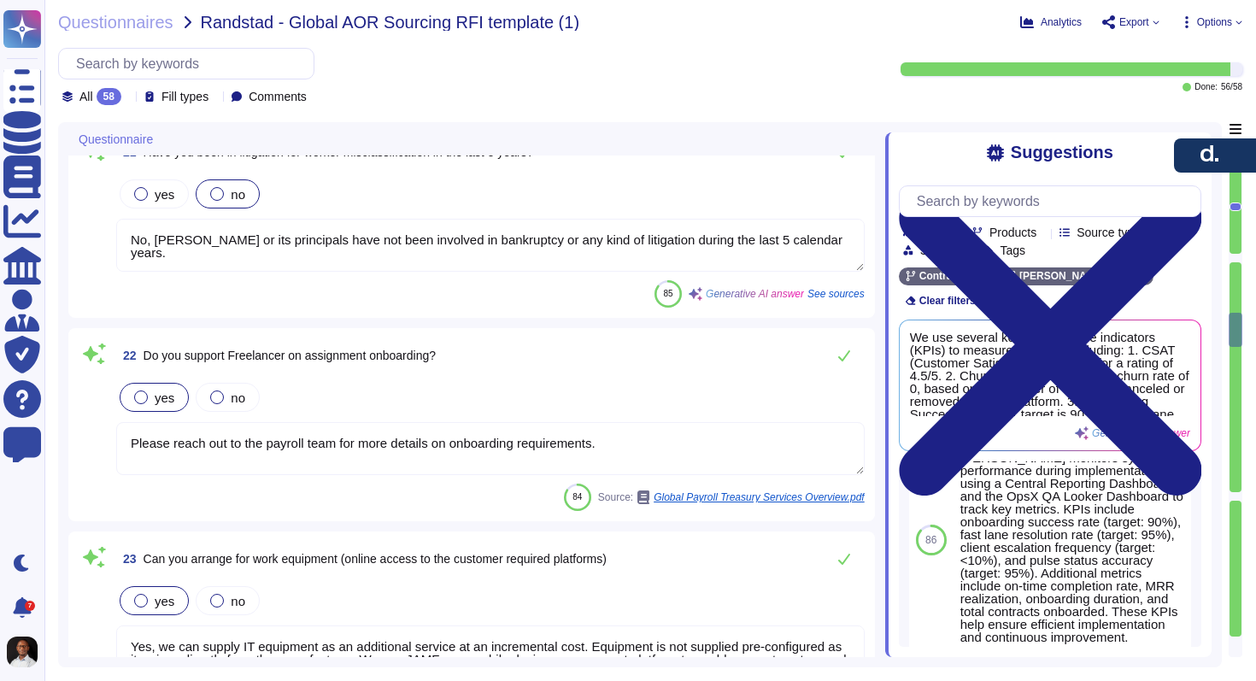
type textarea "Yes, we can accommodate custom client requirements, including modifications to …"
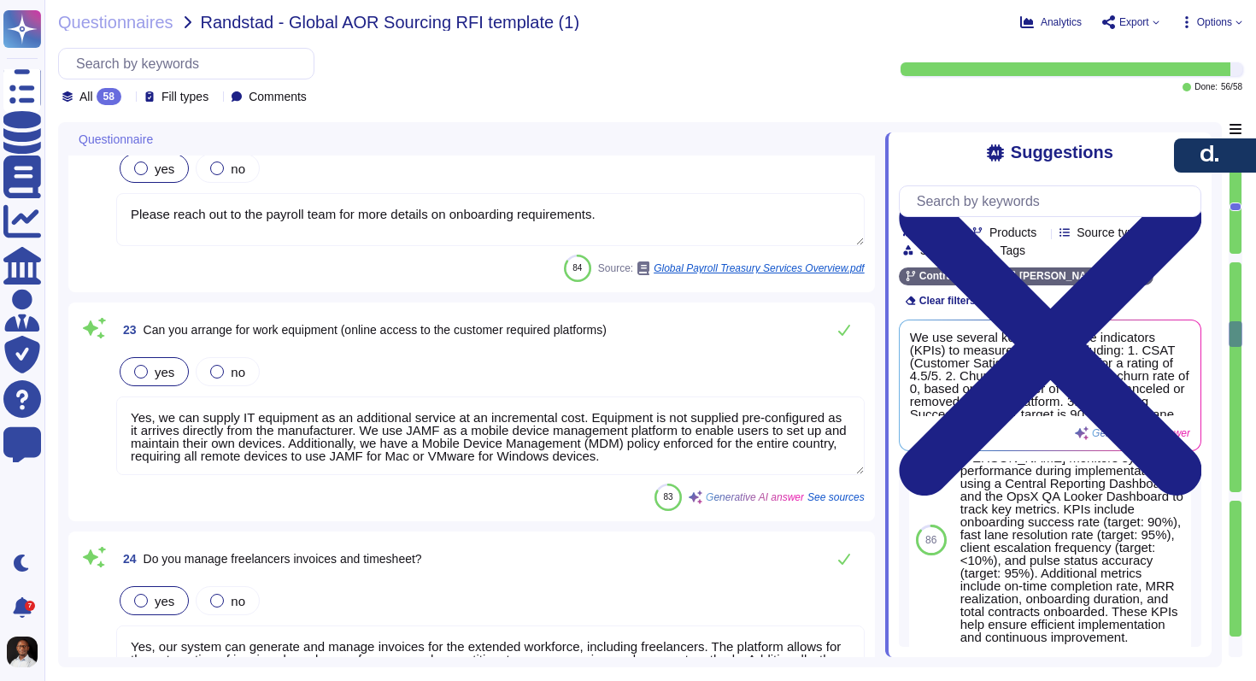
type textarea "Yes, [PERSON_NAME] offers contract management for contractors, allowing clients…"
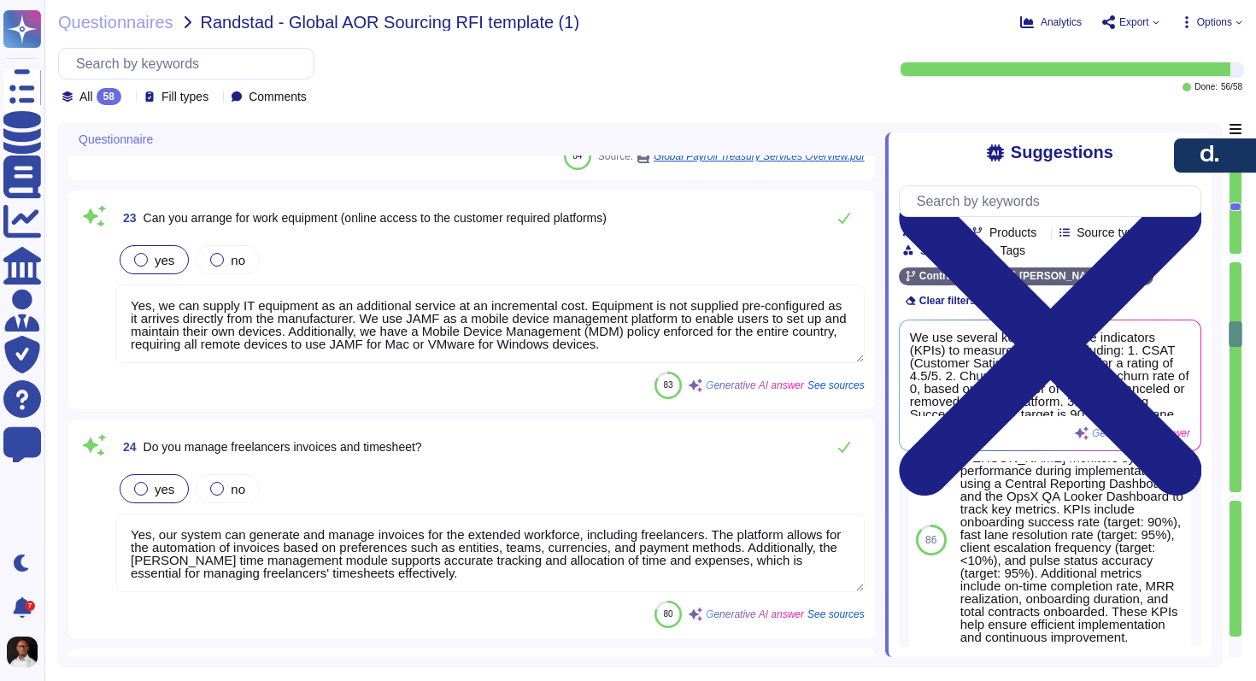
scroll to position [6210, 0]
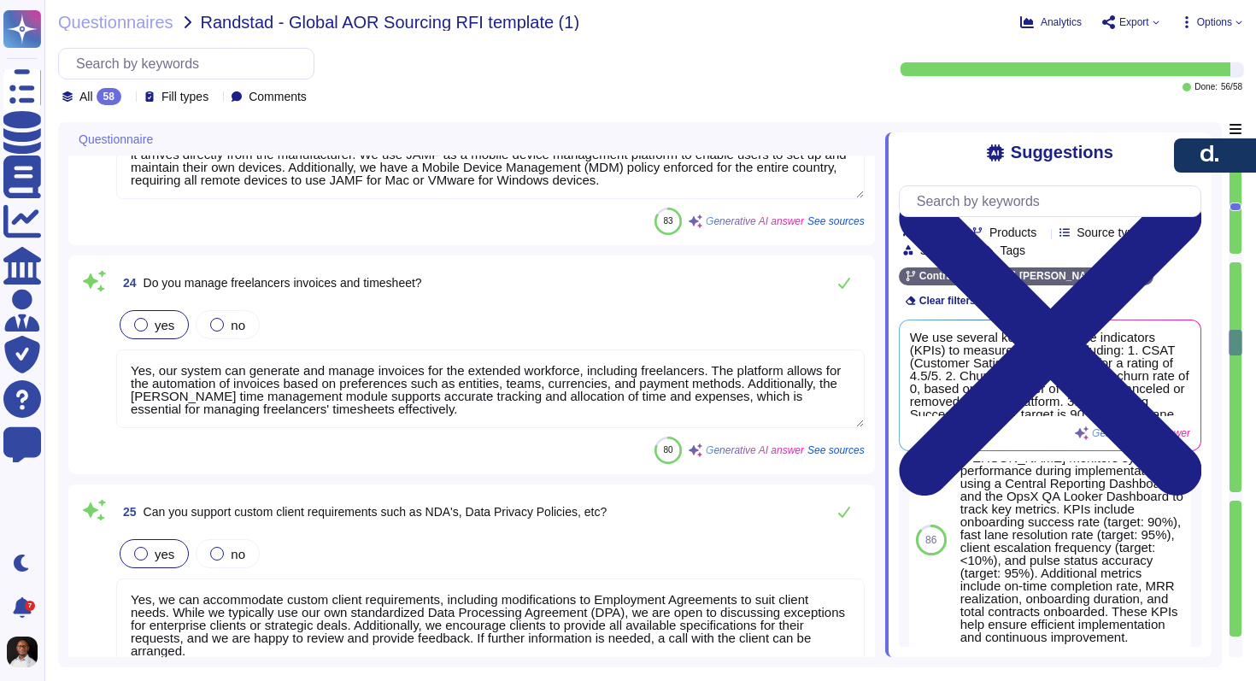
type textarea "Yes, [PERSON_NAME] provides functionality for tracking and managing travel expe…"
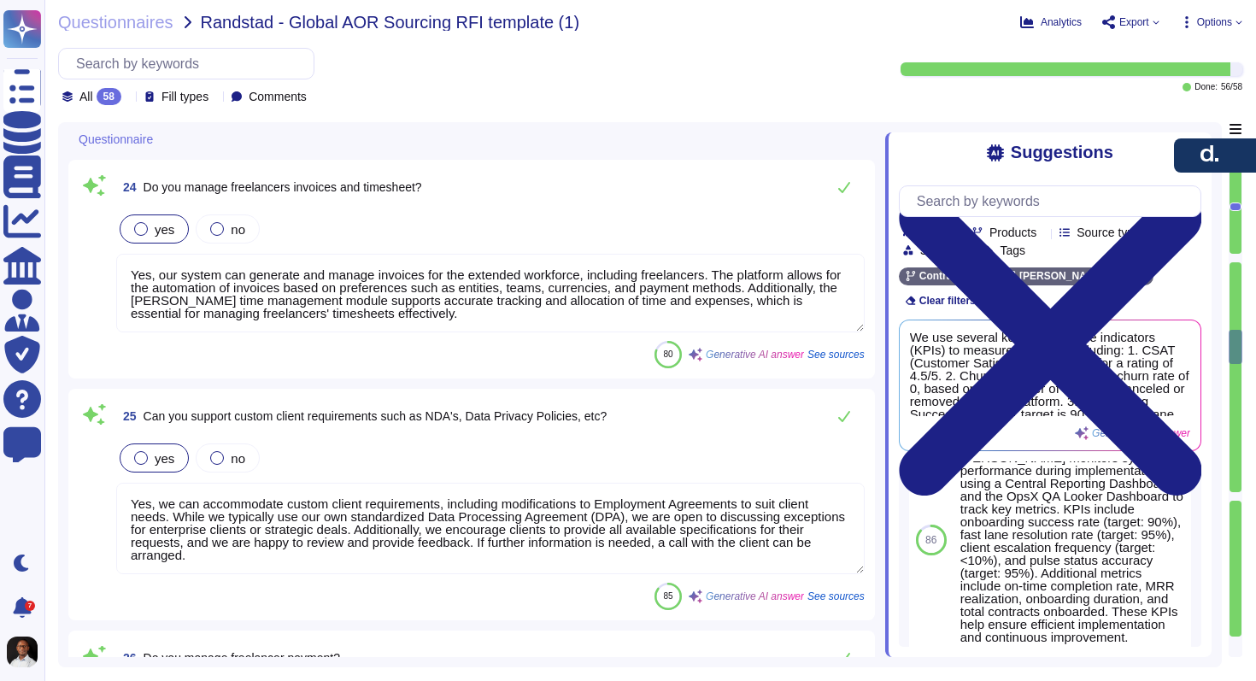
scroll to position [6314, 0]
